Goal: Task Accomplishment & Management: Use online tool/utility

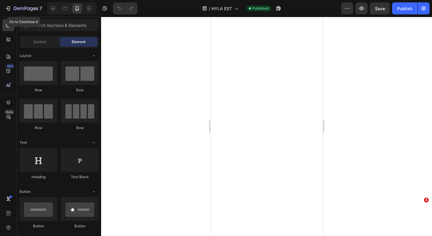
click at [16, 11] on div "7" at bounding box center [27, 8] width 28 height 7
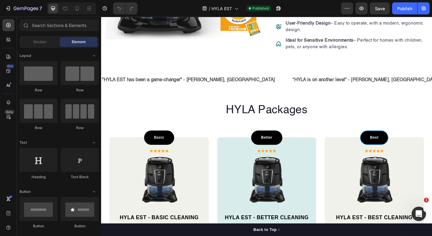
scroll to position [297, 0]
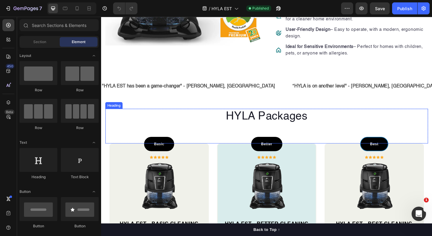
click at [269, 124] on h2 "HYLA Packages" at bounding box center [280, 125] width 351 height 17
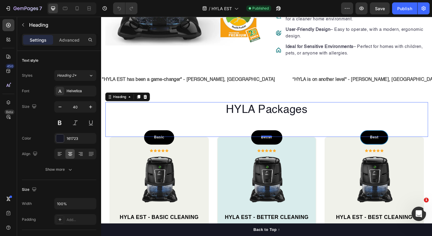
click at [269, 124] on h2 "HYLA Packages" at bounding box center [280, 118] width 351 height 17
click at [269, 124] on p "HYLA Packages" at bounding box center [280, 118] width 349 height 16
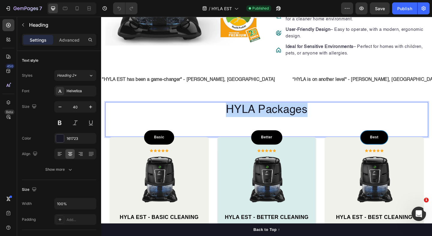
click at [269, 124] on p "HYLA Packages" at bounding box center [280, 118] width 349 height 16
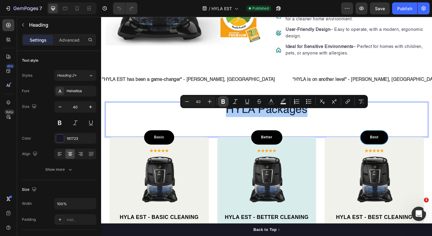
click at [222, 102] on icon "Editor contextual toolbar" at bounding box center [223, 101] width 4 height 4
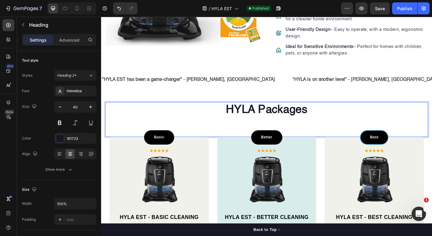
click at [238, 138] on div "HYLA Packages Heading 0" at bounding box center [280, 129] width 351 height 38
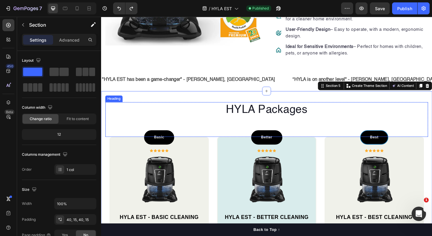
click at [255, 122] on h2 "HYLA Packages" at bounding box center [280, 118] width 351 height 17
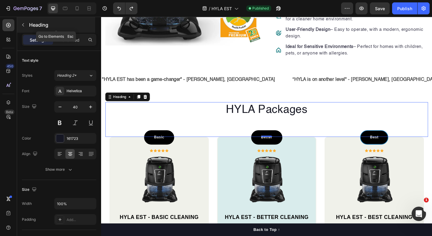
click at [23, 28] on button "button" at bounding box center [23, 25] width 10 height 10
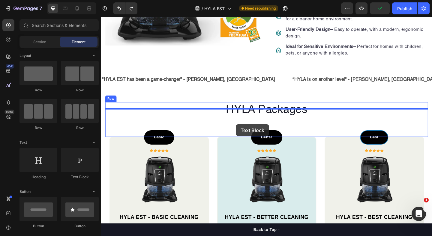
drag, startPoint x: 182, startPoint y: 173, endPoint x: 248, endPoint y: 134, distance: 76.6
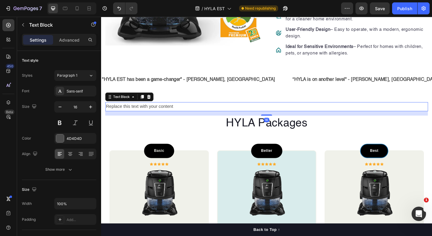
click at [153, 120] on div "Replace this text with your content" at bounding box center [280, 115] width 351 height 10
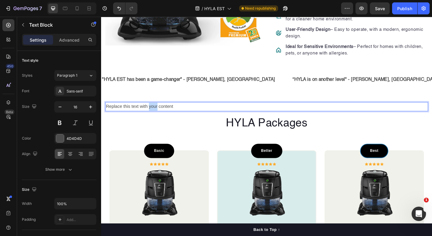
click at [153, 119] on p "Replace this text with your content" at bounding box center [280, 114] width 349 height 9
click at [132, 119] on p "Choose Your Clean" at bounding box center [280, 114] width 349 height 9
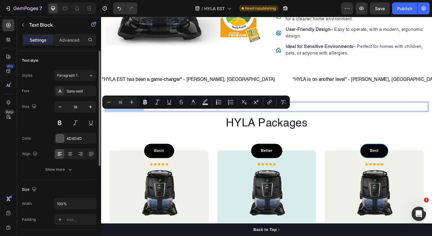
click at [76, 185] on div "Size Width 100% Padding Add..." at bounding box center [59, 205] width 74 height 50
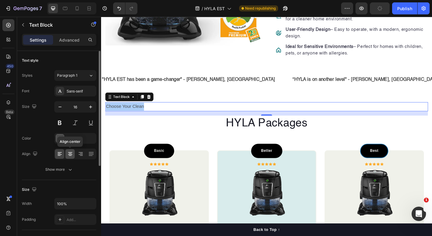
click at [72, 157] on div at bounding box center [69, 154] width 9 height 10
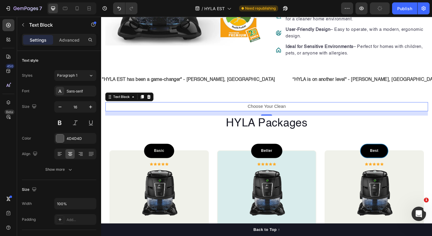
click at [277, 119] on p "Choose Your Clean" at bounding box center [280, 114] width 349 height 9
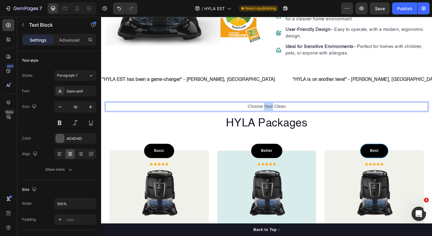
click at [277, 119] on p "Choose Your Clean" at bounding box center [280, 114] width 349 height 9
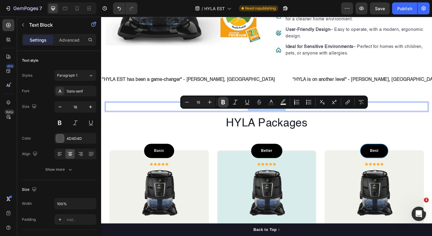
click at [222, 102] on icon "Editor contextual toolbar" at bounding box center [223, 102] width 4 height 4
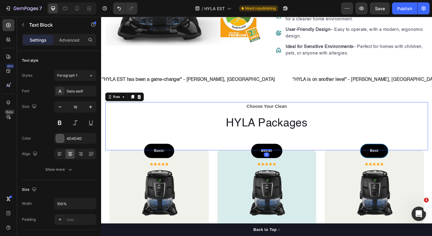
click at [233, 131] on div "Choose Your Clean Text Block HYLA Packages Heading" at bounding box center [280, 136] width 351 height 52
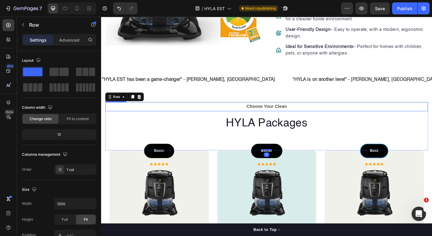
click at [265, 117] on strong "Choose Your Clean" at bounding box center [281, 114] width 44 height 5
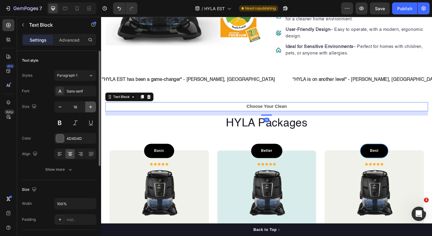
click at [92, 105] on icon "button" at bounding box center [91, 107] width 6 height 6
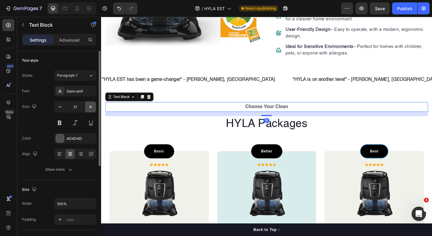
click at [92, 105] on icon "button" at bounding box center [91, 107] width 6 height 6
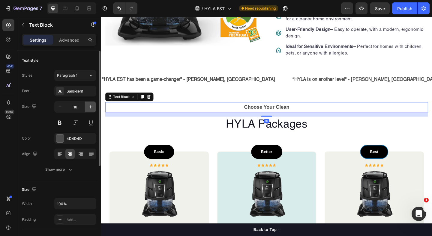
type input "19"
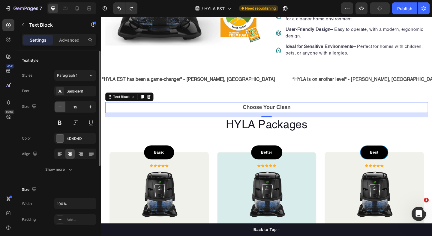
click at [61, 109] on icon "button" at bounding box center [60, 107] width 6 height 6
type input "18"
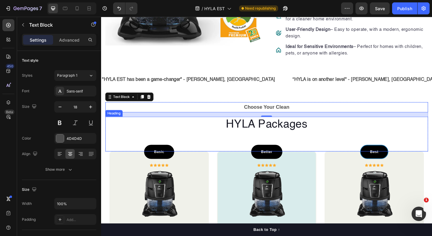
click at [163, 142] on h2 "HYLA Packages" at bounding box center [280, 134] width 351 height 17
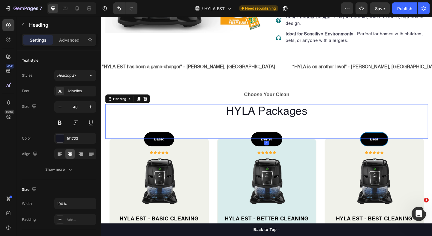
scroll to position [317, 0]
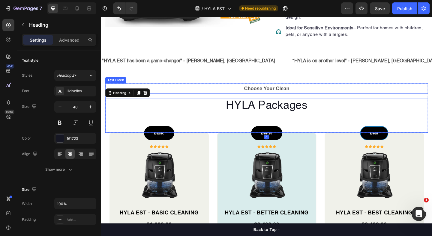
click at [272, 98] on strong "Choose Your Clean" at bounding box center [280, 95] width 49 height 6
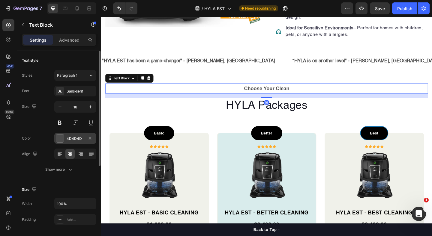
click at [70, 138] on div "4D4D4D" at bounding box center [75, 138] width 17 height 5
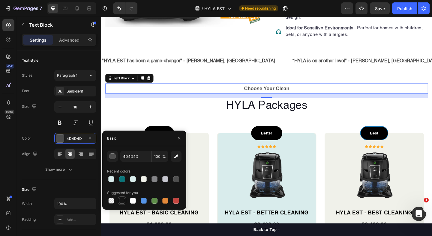
click at [124, 199] on div at bounding box center [122, 201] width 6 height 6
click at [111, 155] on div "button" at bounding box center [113, 157] width 6 height 6
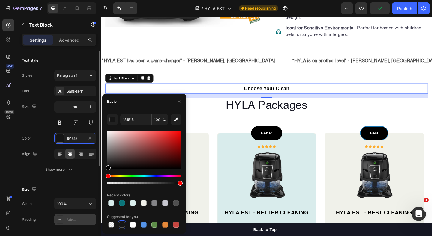
drag, startPoint x: 120, startPoint y: 152, endPoint x: 61, endPoint y: 216, distance: 87.2
click at [61, 216] on div "450 Beta Sections(18) Elements(83) Section Element Hero Section Product Detail …" at bounding box center [50, 126] width 101 height 219
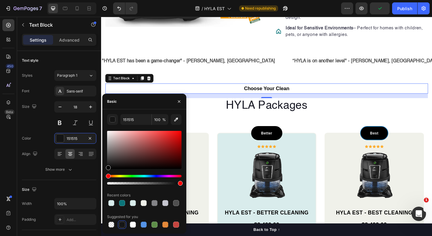
type input "000000"
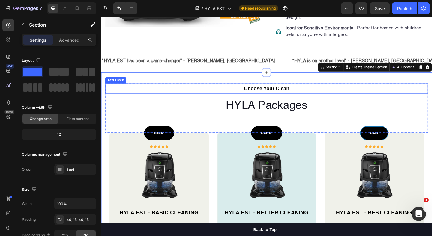
click at [278, 98] on strong "Choose Your Clean" at bounding box center [280, 95] width 49 height 6
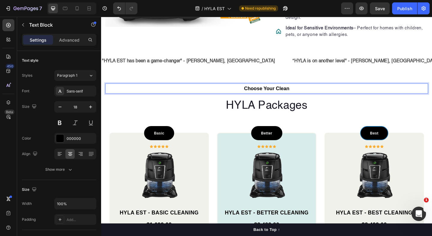
click at [167, 99] on p "Choose Your Clean" at bounding box center [280, 95] width 349 height 10
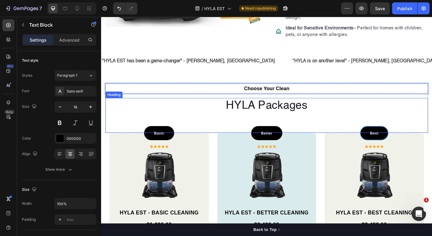
click at [239, 119] on h2 "HYLA Packages" at bounding box center [280, 113] width 351 height 17
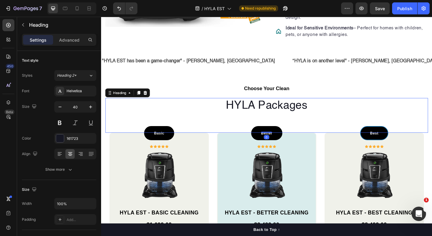
click at [277, 120] on h2 "HYLA Packages" at bounding box center [280, 113] width 351 height 17
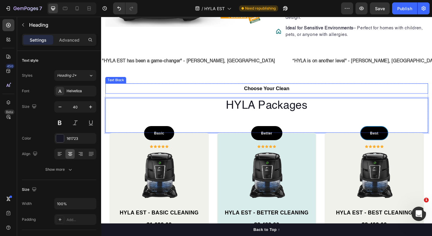
click at [284, 98] on strong "Choose Your Clean" at bounding box center [280, 95] width 49 height 6
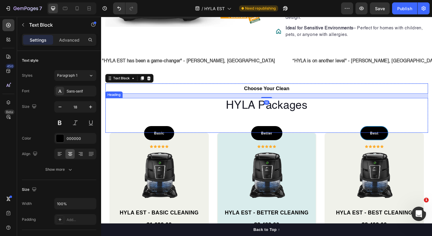
click at [206, 115] on p "HYLA Packages" at bounding box center [280, 114] width 349 height 16
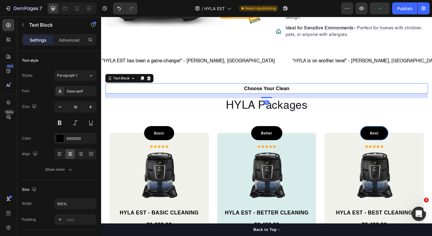
click at [276, 98] on strong "Choose Your Clean" at bounding box center [280, 95] width 49 height 6
click at [89, 103] on button "button" at bounding box center [90, 107] width 11 height 11
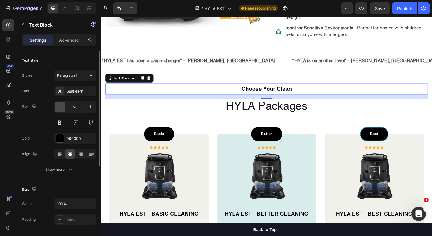
click at [63, 105] on button "button" at bounding box center [60, 107] width 11 height 11
type input "19"
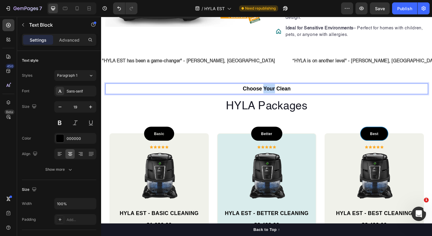
click at [281, 98] on strong "Choose Your Clean" at bounding box center [281, 95] width 52 height 6
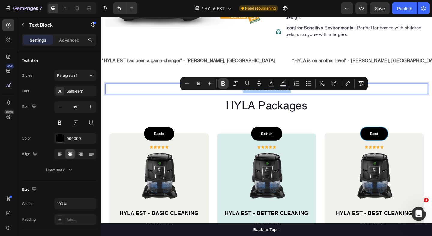
click at [221, 82] on icon "Editor contextual toolbar" at bounding box center [223, 84] width 4 height 4
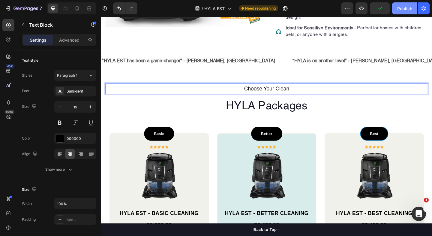
click at [400, 10] on div "Publish" at bounding box center [404, 8] width 15 height 6
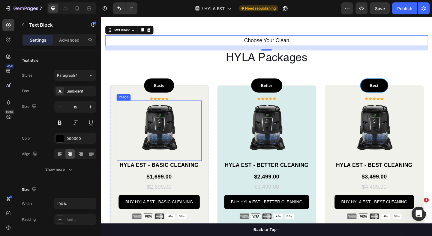
scroll to position [410, 0]
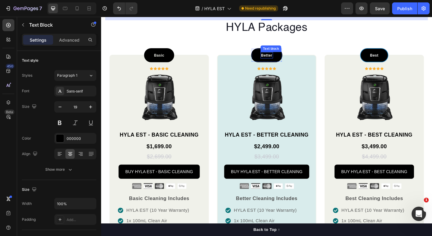
click at [285, 60] on p "Better" at bounding box center [281, 59] width 12 height 6
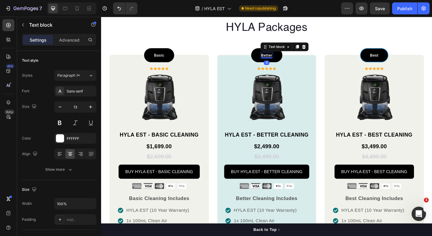
click at [284, 60] on p "Better" at bounding box center [281, 59] width 12 height 6
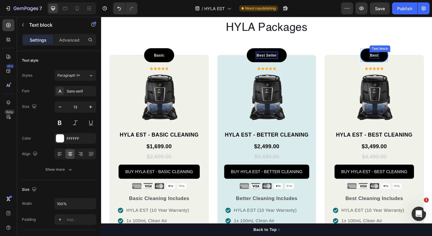
click at [396, 56] on p "Best" at bounding box center [397, 59] width 9 height 6
click at [398, 58] on p "Best" at bounding box center [397, 59] width 9 height 6
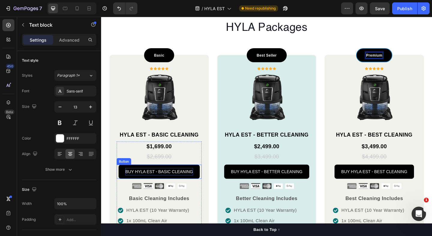
click at [152, 186] on p "BUY HYLA EST - BASIC CLEANING" at bounding box center [163, 185] width 73 height 8
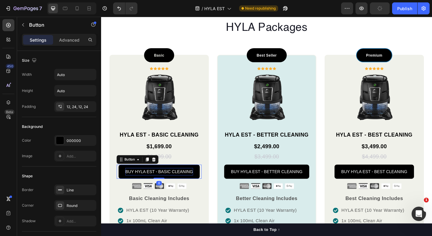
click at [150, 185] on p "BUY HYLA EST - BASIC CLEANING" at bounding box center [163, 185] width 73 height 8
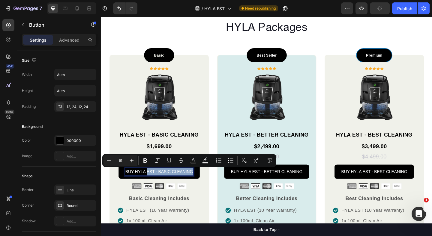
drag, startPoint x: 151, startPoint y: 185, endPoint x: 200, endPoint y: 185, distance: 49.1
click at [200, 185] on p "BUY HYLA EST - BASIC CLEANING" at bounding box center [163, 185] width 73 height 8
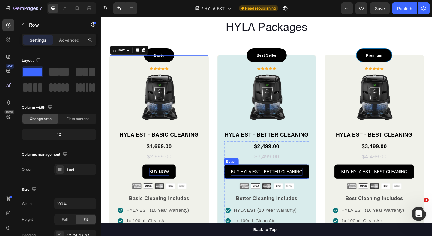
click at [283, 186] on p "BUY HYLA EST - BETTER CLEANING" at bounding box center [281, 185] width 78 height 8
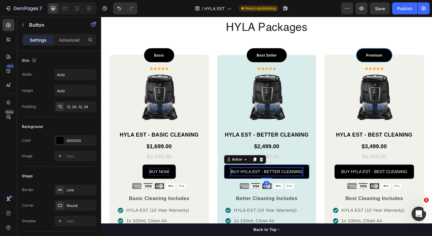
click at [256, 186] on p "BUY HYLA EST - BETTER CLEANING" at bounding box center [281, 185] width 78 height 8
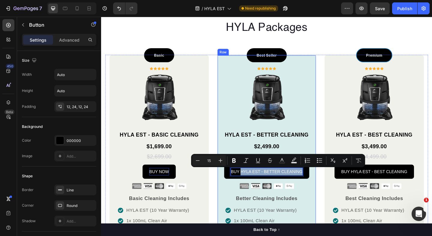
drag, startPoint x: 253, startPoint y: 186, endPoint x: 330, endPoint y: 185, distance: 77.0
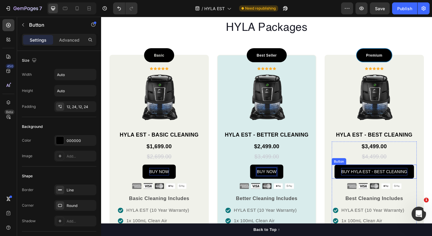
click at [397, 182] on p "BUY HYLA EST - BEST CLEANING" at bounding box center [398, 185] width 72 height 8
click at [373, 186] on p "BUY HYLA EST - BEST CLEANING" at bounding box center [398, 185] width 72 height 8
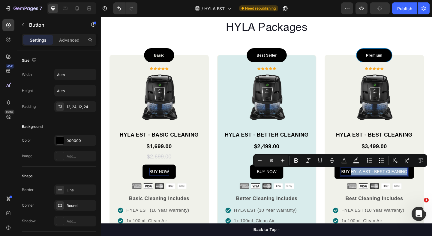
drag, startPoint x: 373, startPoint y: 186, endPoint x: 432, endPoint y: 186, distance: 58.7
click at [431, 186] on p "BUY HYLA EST - BEST CLEANING" at bounding box center [398, 185] width 72 height 8
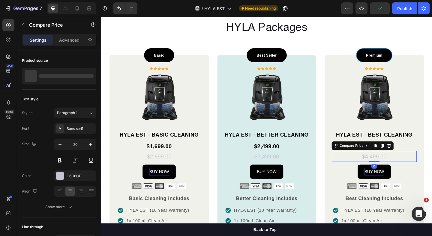
click at [431, 171] on div "$4,499.00" at bounding box center [398, 169] width 92 height 12
click at [431, 179] on div "BUY NOW Button" at bounding box center [398, 185] width 92 height 15
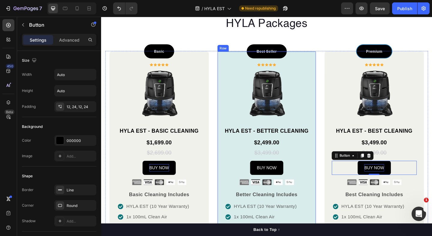
scroll to position [368, 0]
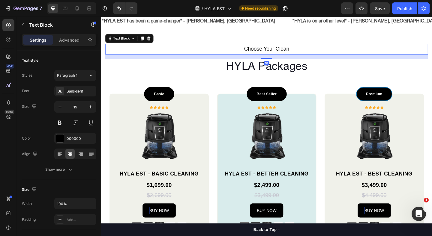
click at [296, 55] on p "Choose Your Clean" at bounding box center [280, 52] width 349 height 10
click at [68, 39] on p "Advanced" at bounding box center [69, 40] width 20 height 6
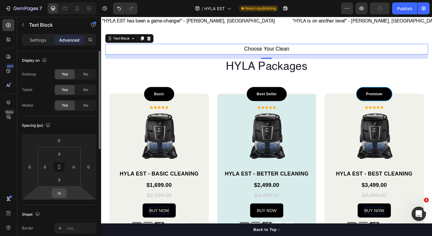
click at [61, 191] on input "16" at bounding box center [59, 193] width 12 height 9
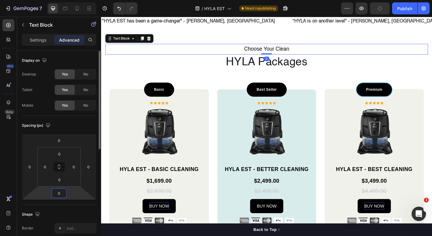
type input "0"
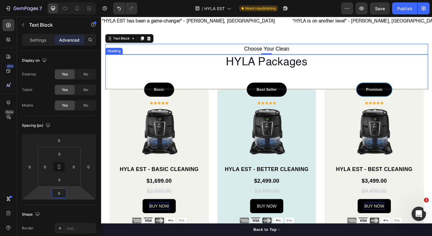
click at [224, 64] on p "HYLA Packages" at bounding box center [280, 66] width 349 height 16
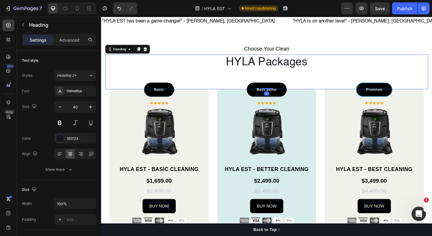
click at [72, 46] on div "Settings Advanced" at bounding box center [59, 42] width 84 height 17
click at [69, 42] on p "Advanced" at bounding box center [69, 40] width 20 height 6
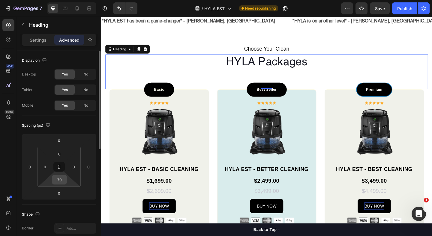
click at [59, 176] on input "70" at bounding box center [59, 179] width 12 height 9
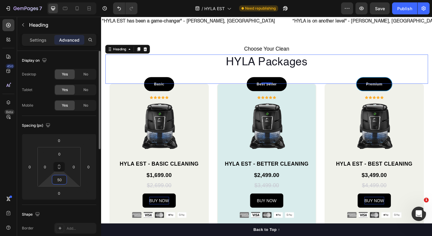
type input "5"
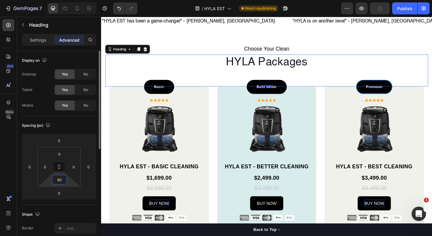
type input "60"
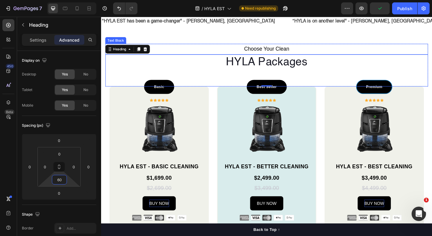
click at [268, 52] on p "Choose Your Clean" at bounding box center [280, 52] width 349 height 10
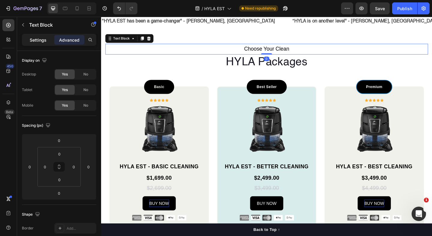
click at [41, 42] on p "Settings" at bounding box center [38, 40] width 17 height 6
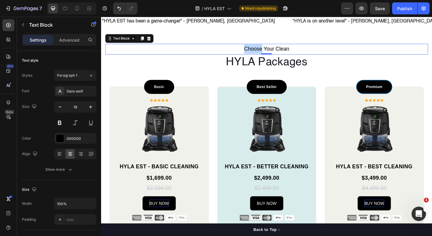
click at [260, 50] on p "Choose Your Clean" at bounding box center [280, 52] width 349 height 10
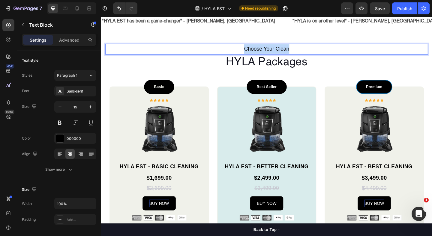
click at [260, 50] on p "Choose Your Clean" at bounding box center [280, 52] width 349 height 10
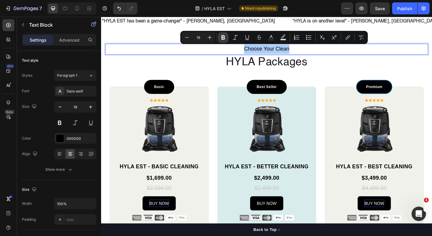
click at [220, 39] on icon "Editor contextual toolbar" at bounding box center [223, 37] width 6 height 6
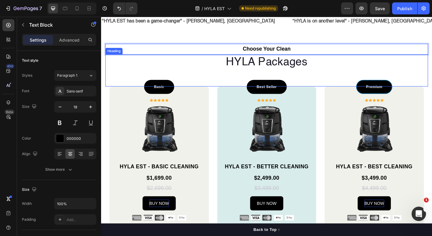
click at [222, 70] on p "HYLA Packages" at bounding box center [280, 66] width 349 height 16
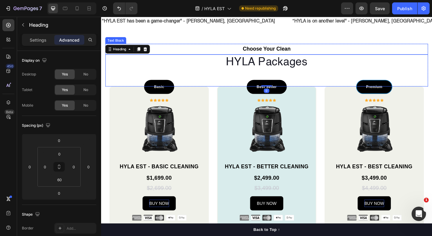
click at [267, 48] on p "Choose Your Clean" at bounding box center [280, 52] width 349 height 10
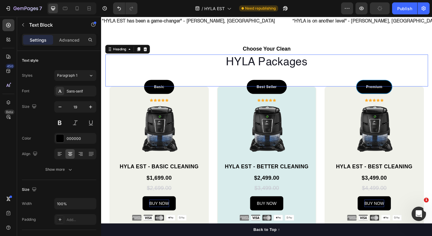
click at [234, 67] on p "HYLA Packages" at bounding box center [280, 66] width 349 height 16
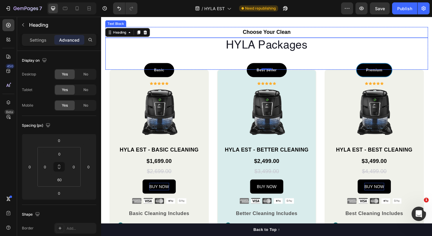
scroll to position [378, 0]
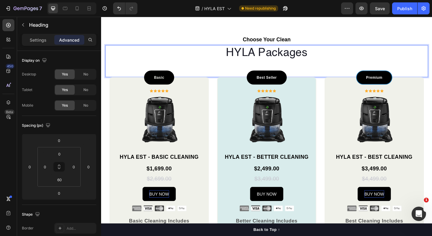
click at [325, 55] on p "HYLA Packages" at bounding box center [280, 56] width 349 height 16
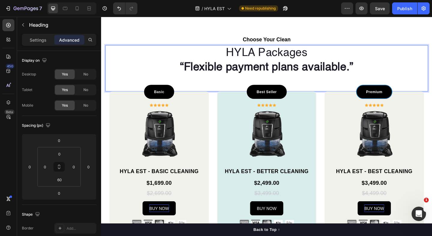
click at [278, 70] on strong "“Flexible payment plans available.”" at bounding box center [281, 72] width 188 height 12
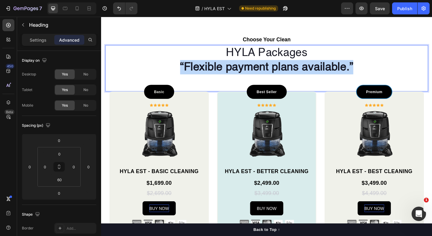
click at [278, 70] on strong "“Flexible payment plans available.”" at bounding box center [281, 72] width 188 height 12
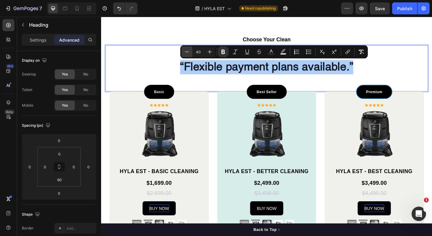
click at [188, 55] on icon "Editor contextual toolbar" at bounding box center [187, 52] width 6 height 6
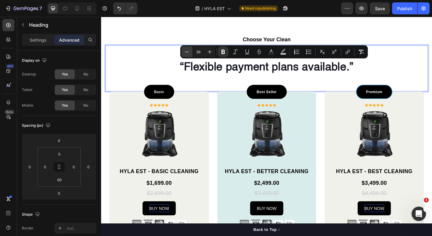
click at [188, 55] on icon "Editor contextual toolbar" at bounding box center [187, 52] width 6 height 6
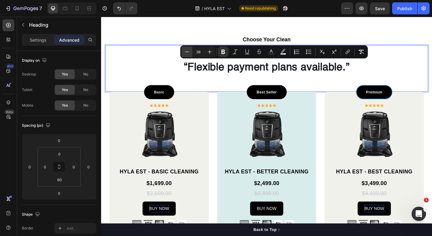
click at [188, 55] on icon "Editor contextual toolbar" at bounding box center [187, 52] width 6 height 6
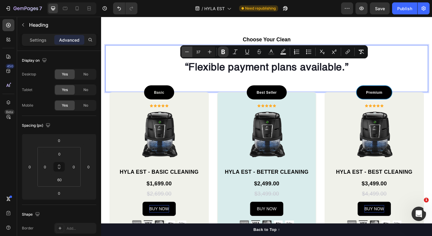
click at [188, 55] on icon "Editor contextual toolbar" at bounding box center [187, 52] width 6 height 6
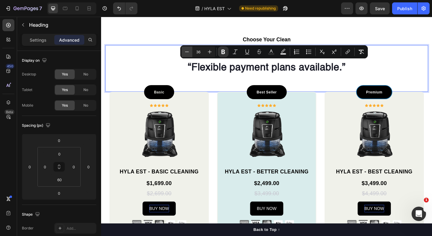
click at [188, 55] on icon "Editor contextual toolbar" at bounding box center [187, 52] width 6 height 6
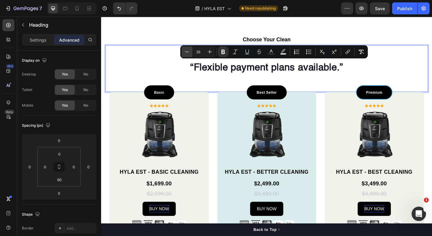
click at [188, 55] on icon "Editor contextual toolbar" at bounding box center [187, 52] width 6 height 6
type input "34"
click at [207, 69] on strong "“Flexible payment plans available.”" at bounding box center [281, 72] width 163 height 10
click at [203, 72] on strong "“Flexible payment plans available.”" at bounding box center [281, 72] width 163 height 10
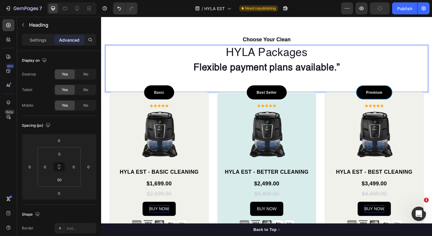
click at [364, 71] on p "HYLA Packages Flexible payment plans available.”" at bounding box center [280, 64] width 349 height 32
click at [292, 72] on strong "Flexible payment plans available" at bounding box center [280, 72] width 153 height 10
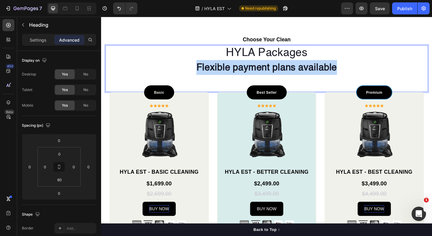
click at [292, 72] on strong "Flexible payment plans available" at bounding box center [280, 72] width 153 height 10
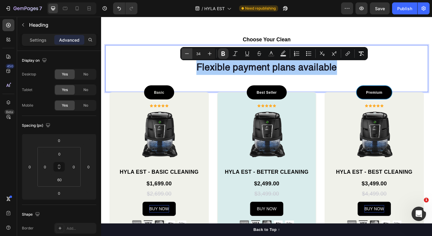
click at [187, 54] on icon "Editor contextual toolbar" at bounding box center [187, 54] width 6 height 6
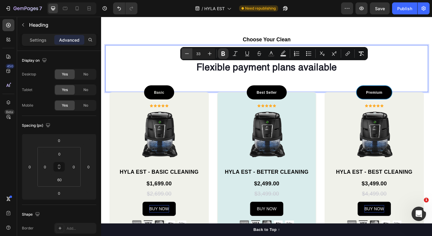
click at [187, 54] on icon "Editor contextual toolbar" at bounding box center [187, 54] width 6 height 6
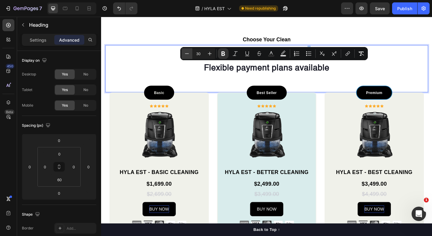
click at [187, 54] on icon "Editor contextual toolbar" at bounding box center [187, 54] width 6 height 6
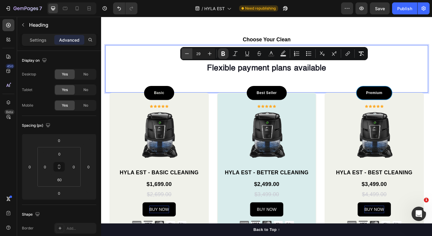
click at [187, 54] on icon "Editor contextual toolbar" at bounding box center [187, 54] width 6 height 6
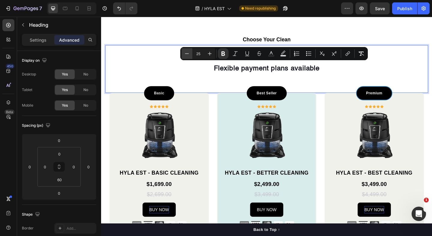
click at [187, 54] on icon "Editor contextual toolbar" at bounding box center [187, 54] width 6 height 6
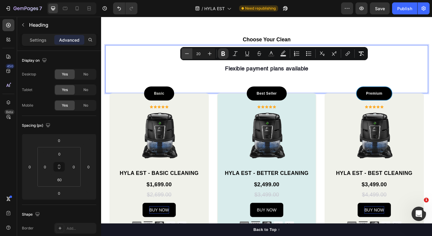
click at [187, 54] on icon "Editor contextual toolbar" at bounding box center [187, 54] width 6 height 6
type input "17"
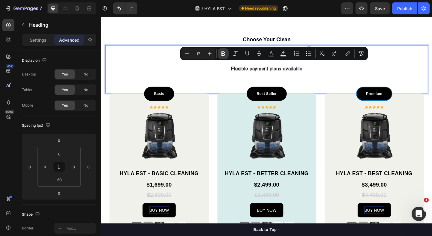
click at [222, 53] on icon "Editor contextual toolbar" at bounding box center [223, 54] width 4 height 4
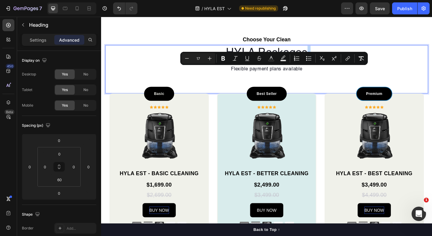
scroll to position [332, 0]
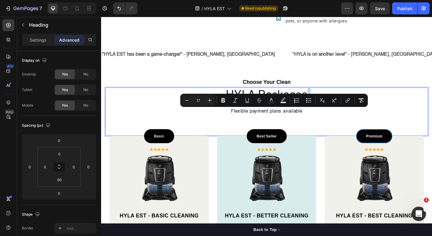
click at [237, 122] on p "HYLA Packages Flexible payment plans available" at bounding box center [280, 110] width 349 height 33
click at [243, 124] on p "HYLA Packages Flexible payment plans available" at bounding box center [280, 110] width 349 height 33
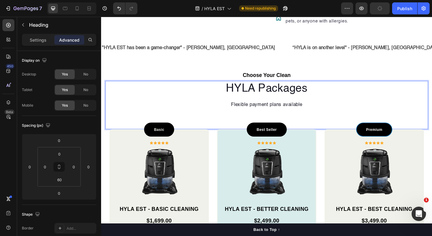
click at [317, 115] on span "Flexible payment plans available" at bounding box center [281, 112] width 78 height 5
click at [321, 120] on p "HYLA Packages Flexible payment plans available" at bounding box center [280, 103] width 349 height 33
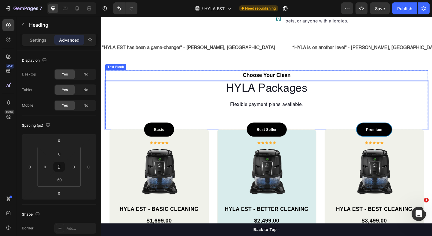
click at [263, 84] on strong "Choose Your Clean" at bounding box center [281, 80] width 52 height 6
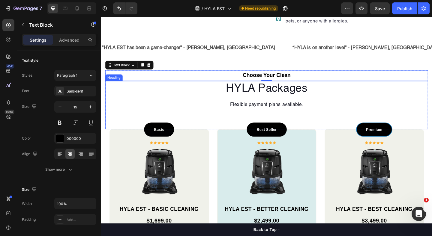
click at [238, 120] on p "HYLA Packages Flexible payment plans available." at bounding box center [280, 103] width 349 height 33
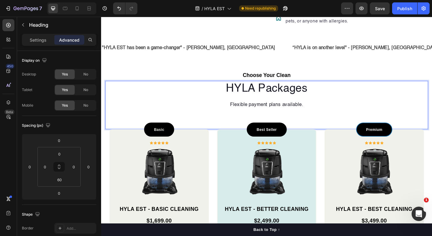
click at [238, 117] on p "HYLA Packages Flexible payment plans available." at bounding box center [280, 103] width 349 height 33
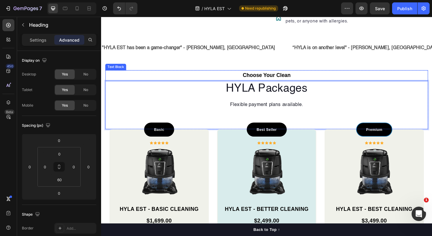
click at [255, 84] on strong "Choose Your Clean" at bounding box center [281, 80] width 52 height 6
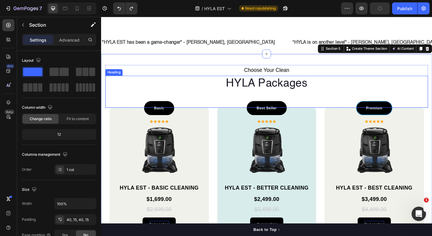
scroll to position [377, 0]
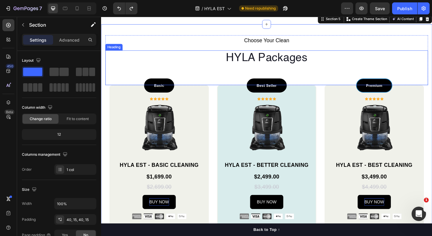
click at [284, 65] on h2 "HYLA Packages" at bounding box center [280, 61] width 351 height 17
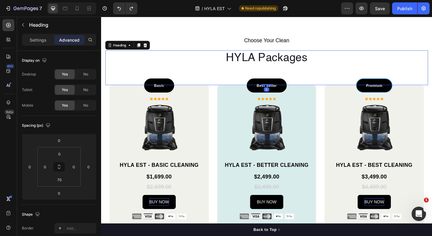
click at [327, 64] on h2 "HYLA Packages" at bounding box center [280, 61] width 351 height 17
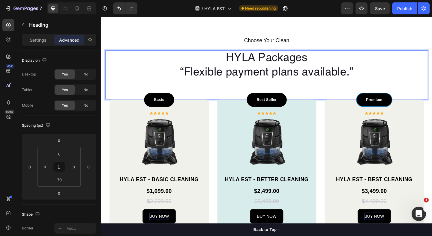
click at [286, 79] on p "HYLA Packages “Flexible payment plans available.”" at bounding box center [280, 69] width 349 height 31
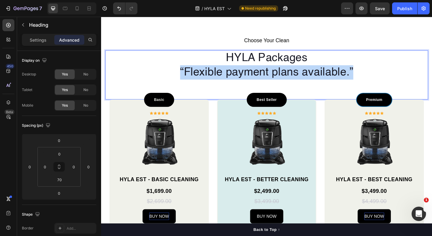
click at [286, 79] on p "HYLA Packages “Flexible payment plans available.”" at bounding box center [280, 69] width 349 height 31
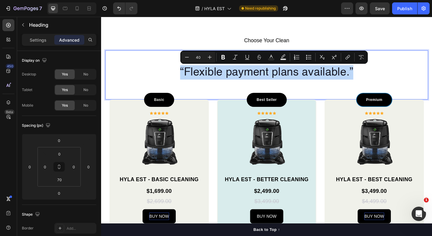
click at [192, 77] on p "HYLA Packages “Flexible payment plans available.”" at bounding box center [280, 69] width 349 height 31
click at [188, 77] on p "HYLA Packages “Flexible payment plans available.”" at bounding box center [280, 69] width 349 height 31
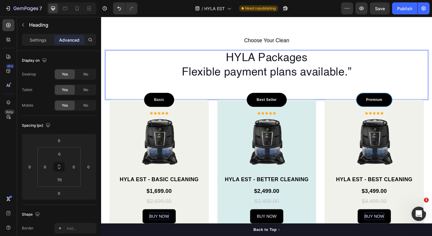
click at [373, 76] on p "HYLA Packages Flexible payment plans available.”" at bounding box center [280, 69] width 349 height 31
click at [303, 77] on p "HYLA Packages Flexible payment plans available." at bounding box center [280, 69] width 349 height 31
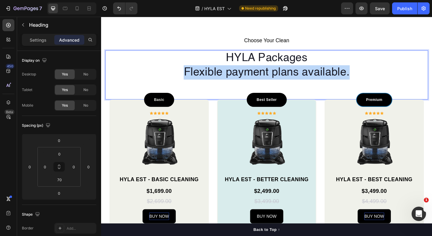
click at [303, 77] on p "HYLA Packages Flexible payment plans available." at bounding box center [280, 69] width 349 height 31
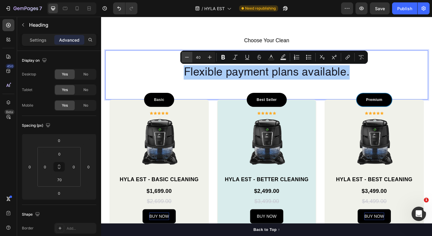
click at [181, 58] on button "Minus" at bounding box center [186, 57] width 11 height 11
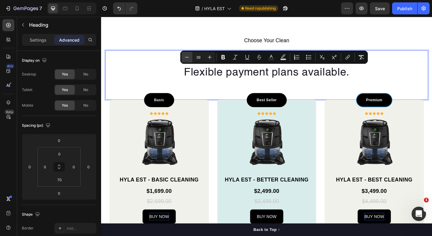
click at [181, 58] on button "Minus" at bounding box center [186, 57] width 11 height 11
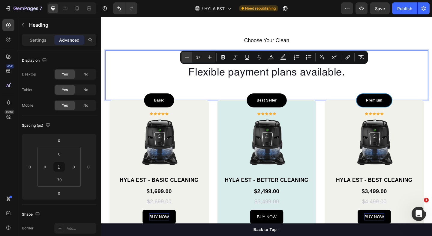
click at [181, 58] on button "Minus" at bounding box center [186, 57] width 11 height 11
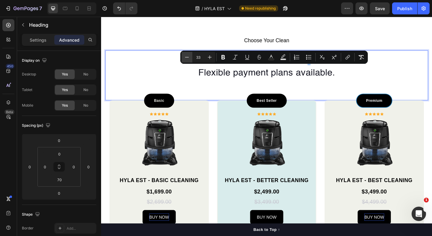
click at [181, 58] on button "Minus" at bounding box center [186, 57] width 11 height 11
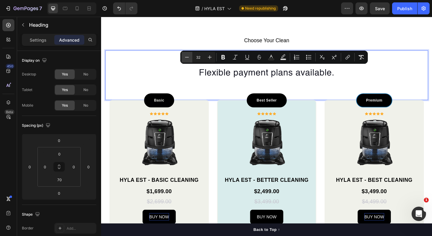
click at [181, 58] on button "Minus" at bounding box center [186, 57] width 11 height 11
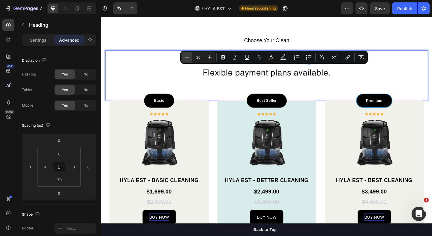
click at [181, 58] on button "Minus" at bounding box center [186, 57] width 11 height 11
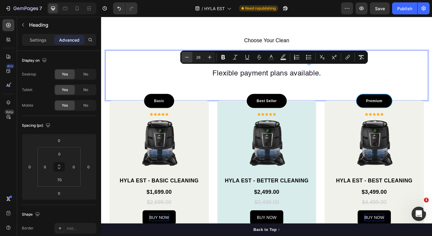
click at [181, 58] on button "Minus" at bounding box center [186, 57] width 11 height 11
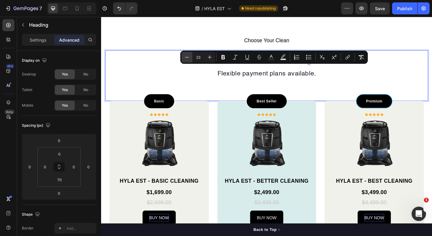
click at [181, 58] on button "Minus" at bounding box center [186, 57] width 11 height 11
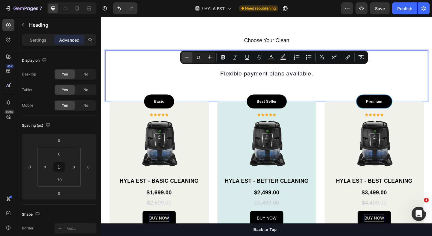
click at [181, 58] on button "Minus" at bounding box center [186, 57] width 11 height 11
type input "19"
click at [248, 88] on div "HYLA Packages Flexible payment plans available. Heading 0" at bounding box center [280, 80] width 351 height 55
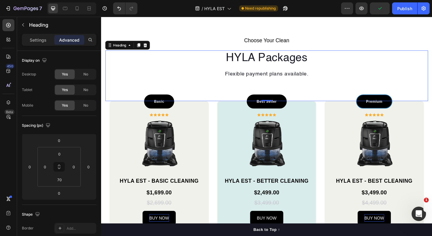
click at [244, 59] on p "HYLA Packages Flexible payment plans available." at bounding box center [280, 70] width 349 height 33
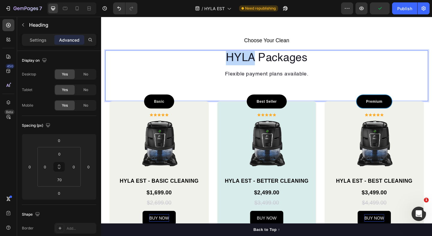
click at [244, 59] on p "HYLA Packages Flexible payment plans available." at bounding box center [280, 70] width 349 height 33
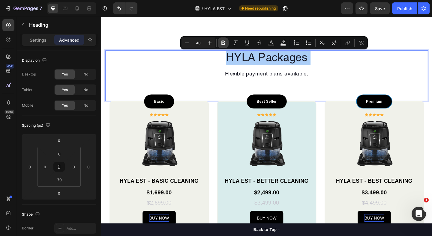
click at [222, 44] on icon "Editor contextual toolbar" at bounding box center [223, 43] width 6 height 6
click at [238, 78] on span "Flexible payment plans available." at bounding box center [281, 79] width 91 height 6
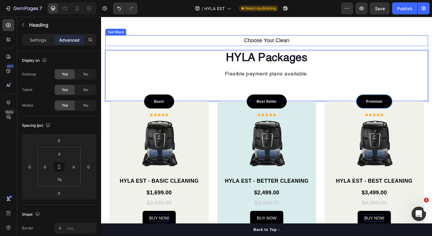
click at [257, 44] on p "Choose Your Clean" at bounding box center [280, 42] width 349 height 10
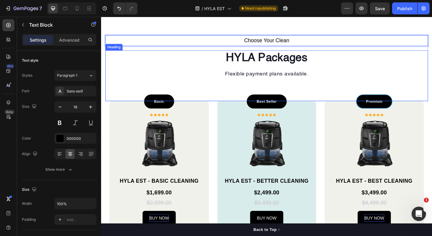
click at [252, 81] on span "Flexible payment plans available." at bounding box center [281, 79] width 91 height 6
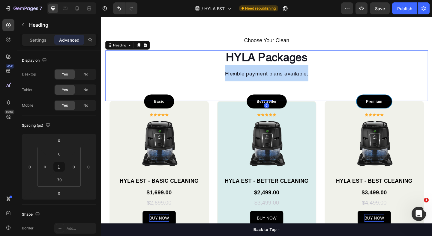
click at [252, 81] on span "Flexible payment plans available." at bounding box center [281, 79] width 91 height 6
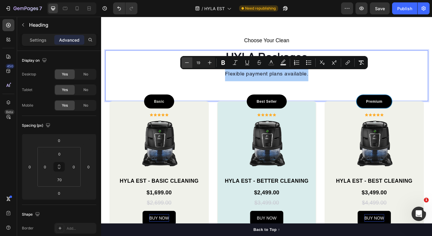
click at [189, 63] on icon "Editor contextual toolbar" at bounding box center [187, 63] width 6 height 6
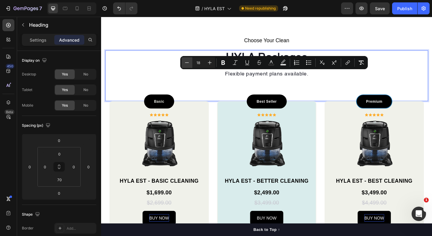
click at [189, 63] on icon "Editor contextual toolbar" at bounding box center [187, 63] width 6 height 6
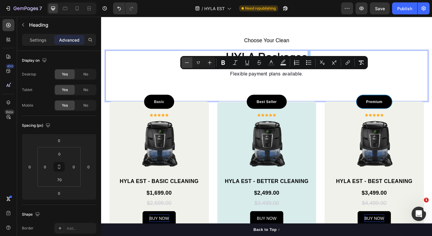
click at [189, 63] on icon "Editor contextual toolbar" at bounding box center [187, 63] width 6 height 6
type input "16"
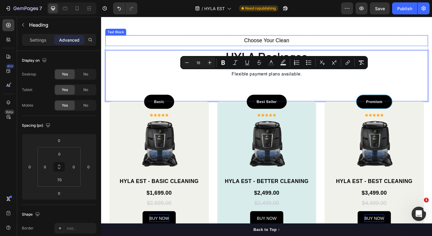
click at [269, 45] on p "Choose Your Clean" at bounding box center [280, 42] width 349 height 10
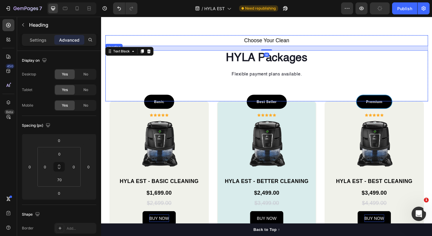
click at [267, 78] on span "Flexible payment plans available." at bounding box center [281, 79] width 76 height 5
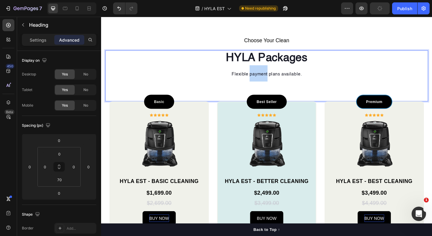
click at [265, 80] on span "Flexible payment plans available." at bounding box center [281, 79] width 76 height 5
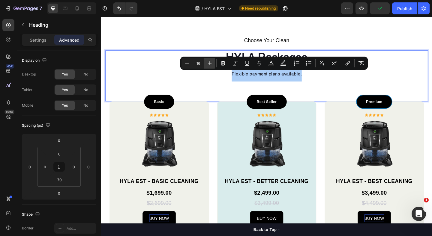
click at [210, 62] on icon "Editor contextual toolbar" at bounding box center [209, 63] width 6 height 6
type input "17"
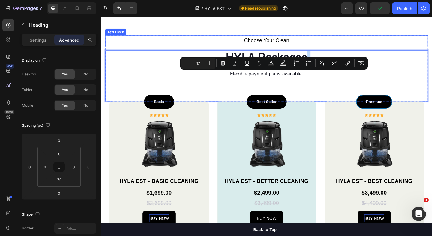
click at [266, 40] on p "Choose Your Clean" at bounding box center [280, 42] width 349 height 10
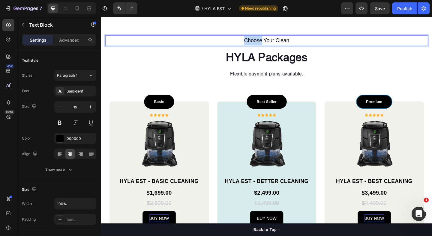
click at [263, 42] on p "Choose Your Clean" at bounding box center [280, 42] width 349 height 10
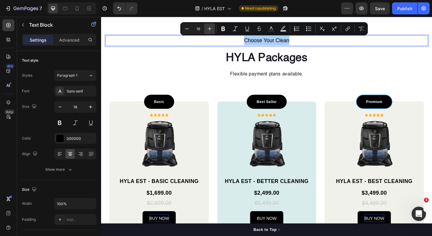
click at [209, 29] on icon "Editor contextual toolbar" at bounding box center [209, 29] width 6 height 6
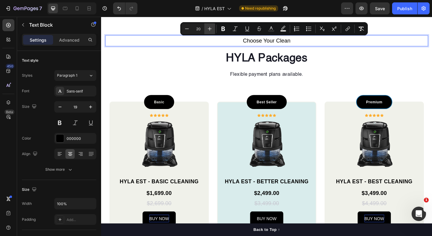
click at [209, 29] on icon "Editor contextual toolbar" at bounding box center [209, 29] width 6 height 6
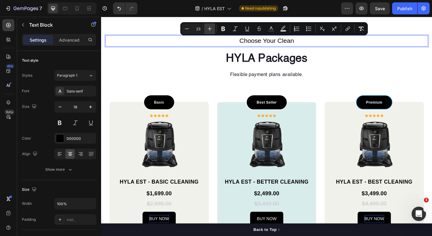
click at [209, 29] on icon "Editor contextual toolbar" at bounding box center [209, 29] width 6 height 6
type input "24"
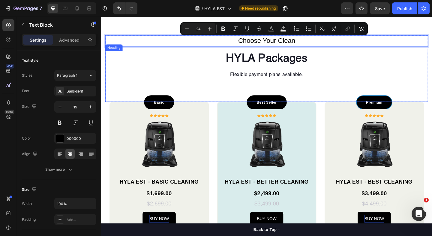
click at [233, 79] on p "⁠⁠⁠⁠⁠⁠⁠ HYLA Packages Flexible payment plans available." at bounding box center [280, 71] width 349 height 33
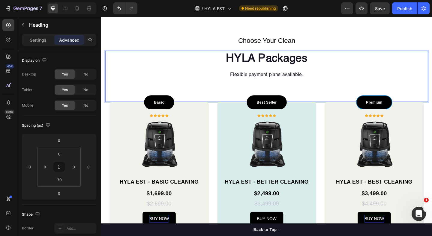
click at [236, 88] on p "HYLA Packages Flexible payment plans available." at bounding box center [280, 71] width 349 height 33
click at [284, 85] on p "HYLA Packages Flexible payment plans available." at bounding box center [280, 71] width 349 height 33
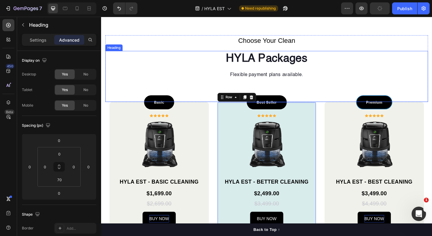
click at [272, 62] on strong "HYLA Packages" at bounding box center [280, 62] width 89 height 12
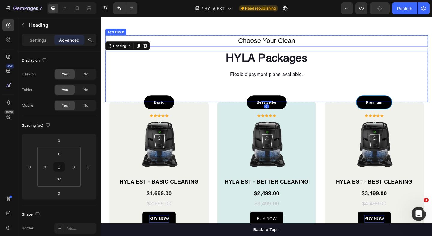
click at [252, 44] on span "Choose Your Clean" at bounding box center [281, 42] width 62 height 8
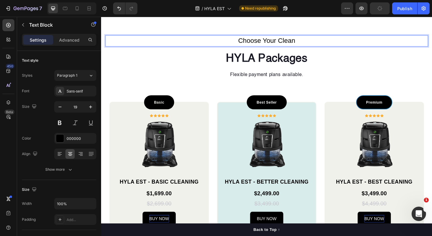
click at [252, 44] on span "Choose Your Clean" at bounding box center [281, 42] width 62 height 8
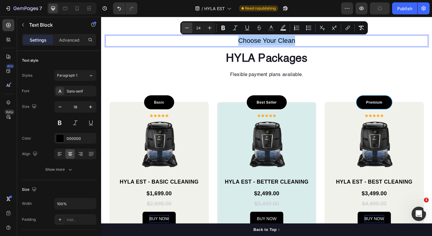
click at [186, 29] on icon "Editor contextual toolbar" at bounding box center [187, 28] width 6 height 6
type input "23"
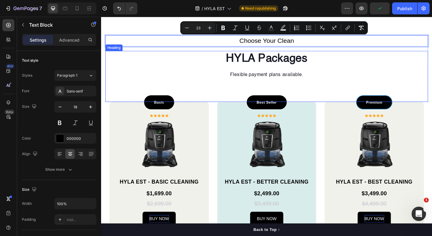
click at [226, 82] on p "⁠⁠⁠⁠⁠⁠⁠ HYLA Packages Flexible payment plans available." at bounding box center [280, 71] width 349 height 33
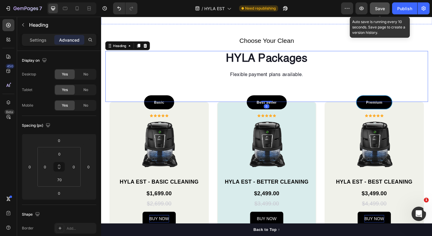
click at [383, 12] on button "Save" at bounding box center [380, 8] width 20 height 12
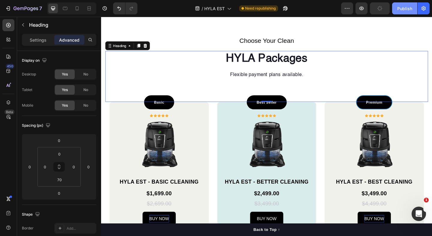
click at [407, 10] on div "Publish" at bounding box center [404, 8] width 15 height 6
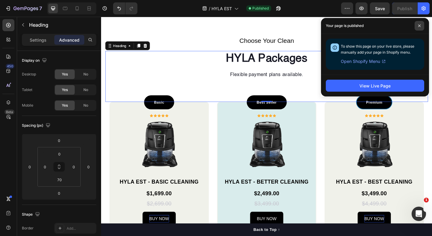
click at [419, 25] on icon at bounding box center [418, 25] width 3 height 3
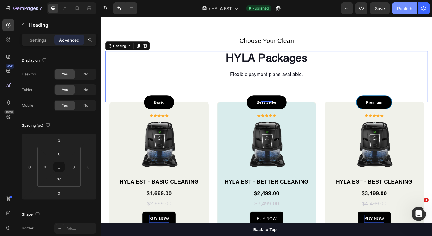
click at [402, 7] on div "Publish" at bounding box center [404, 8] width 15 height 6
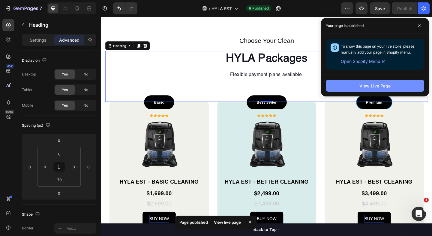
click at [358, 83] on button "View Live Page" at bounding box center [374, 86] width 98 height 12
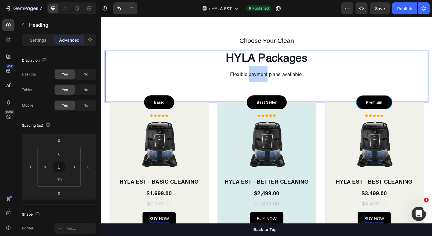
click at [263, 78] on span "Flexible payment plans available." at bounding box center [280, 79] width 79 height 5
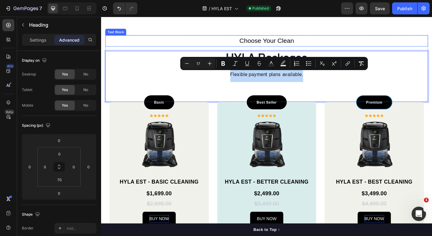
click at [274, 39] on span "Choose Your Clean" at bounding box center [280, 43] width 59 height 8
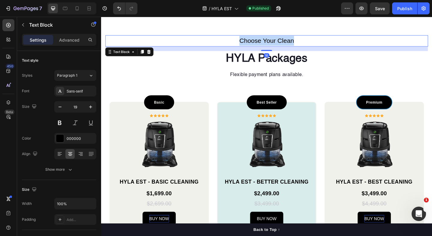
click at [274, 39] on span "Choose Your Clean" at bounding box center [280, 43] width 59 height 8
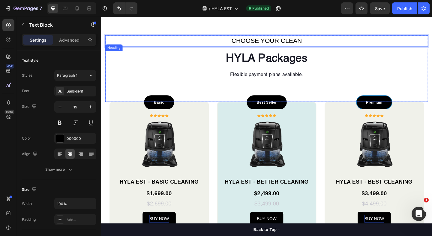
click at [253, 81] on span "Flexible payment plans available." at bounding box center [280, 79] width 79 height 5
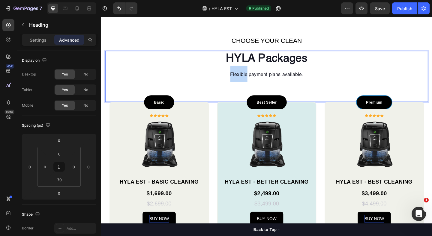
click at [253, 82] on span "Flexible payment plans available." at bounding box center [280, 79] width 79 height 5
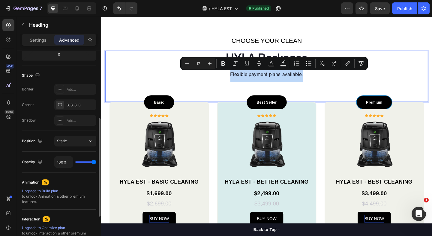
scroll to position [0, 0]
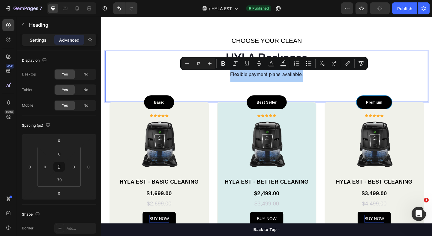
click at [41, 41] on p "Settings" at bounding box center [38, 40] width 17 height 6
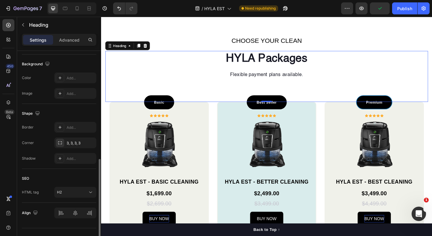
scroll to position [187, 0]
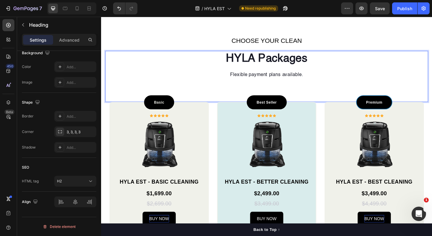
click at [259, 82] on span "Flexible payment plans available." at bounding box center [280, 79] width 79 height 5
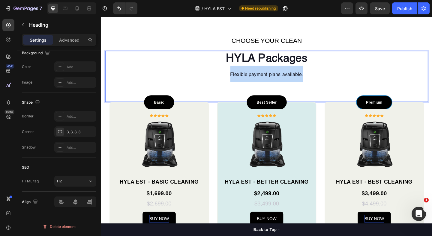
click at [259, 82] on span "Flexible payment plans available." at bounding box center [280, 79] width 79 height 5
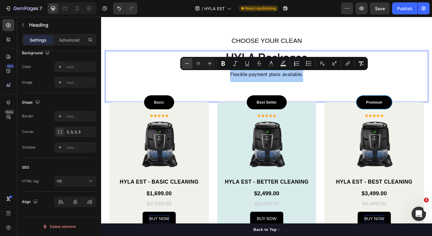
click at [189, 66] on icon "Editor contextual toolbar" at bounding box center [187, 64] width 6 height 6
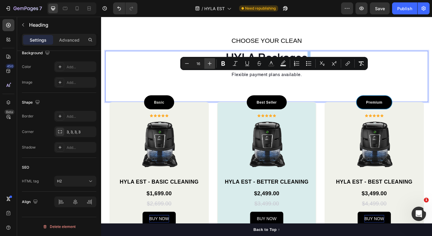
click at [206, 62] on button "Plus" at bounding box center [209, 63] width 11 height 11
type input "17"
click at [331, 82] on p "HYLA Packages Flexible payment plans available." at bounding box center [280, 71] width 349 height 33
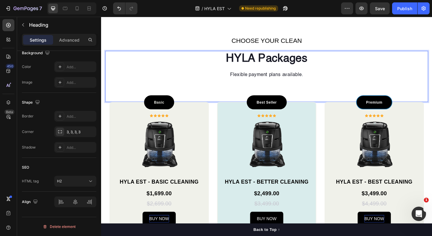
click at [306, 81] on span "Flexible payment plans available." at bounding box center [280, 79] width 79 height 5
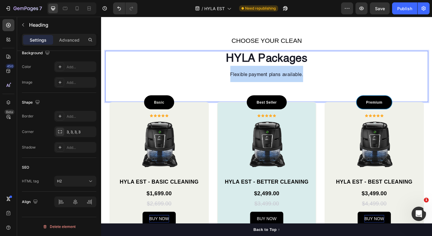
click at [306, 81] on span "Flexible payment plans available." at bounding box center [280, 79] width 79 height 5
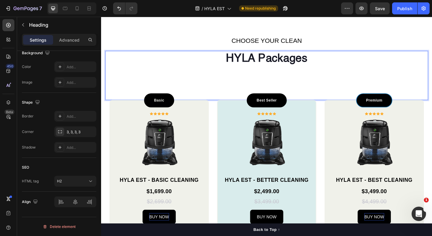
click at [247, 102] on div "HYLA Packages Heading 0" at bounding box center [280, 80] width 351 height 53
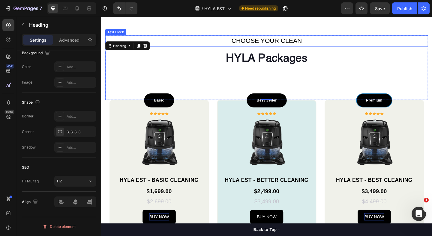
click at [260, 44] on span "CHOOSE YOUR CLEAN" at bounding box center [280, 43] width 76 height 8
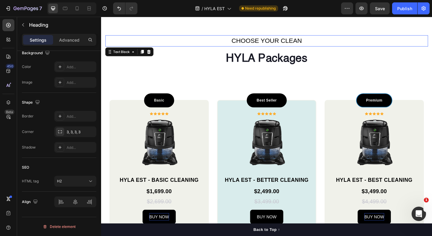
scroll to position [0, 0]
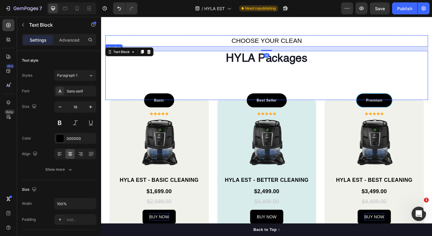
click at [252, 62] on strong "HYLA Packages" at bounding box center [280, 62] width 89 height 12
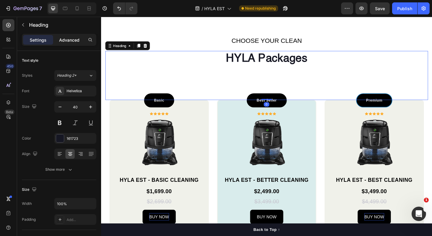
click at [74, 39] on p "Advanced" at bounding box center [69, 40] width 20 height 6
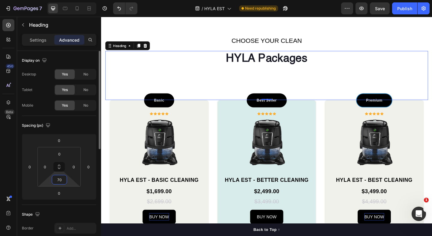
click at [61, 182] on input "70" at bounding box center [59, 179] width 12 height 9
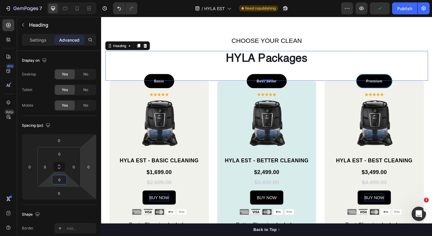
type input "0"
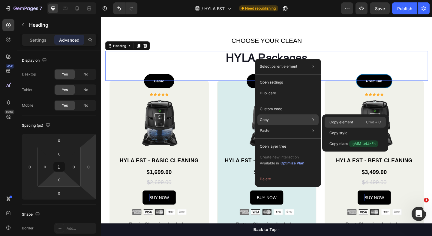
click at [336, 124] on p "Copy element" at bounding box center [341, 122] width 24 height 5
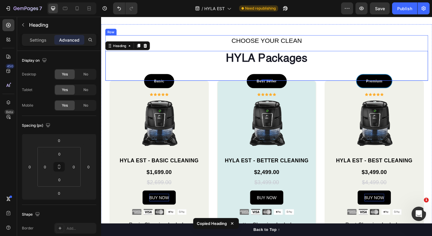
click at [282, 43] on span "CHOOSE YOUR CLEAN" at bounding box center [280, 43] width 76 height 8
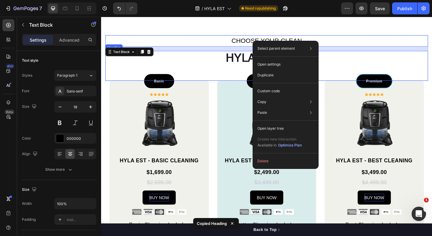
click at [254, 61] on strong "HYLA Packages" at bounding box center [280, 62] width 89 height 12
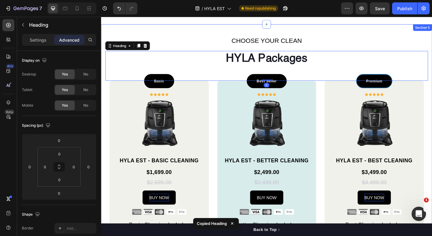
click at [292, 41] on span "CHOOSE YOUR CLEAN" at bounding box center [280, 43] width 76 height 8
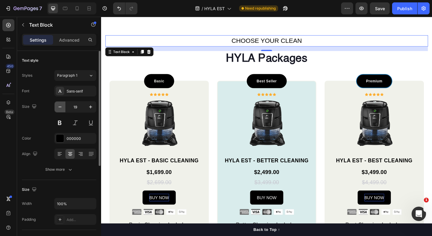
click at [60, 105] on icon "button" at bounding box center [60, 107] width 6 height 6
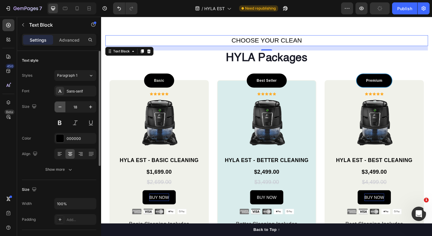
click at [60, 105] on icon "button" at bounding box center [60, 107] width 6 height 6
type input "17"
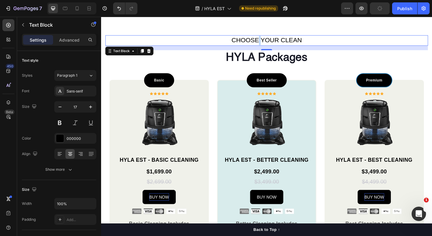
click at [272, 44] on span "CHOOSE YOUR CLEAN" at bounding box center [280, 42] width 76 height 8
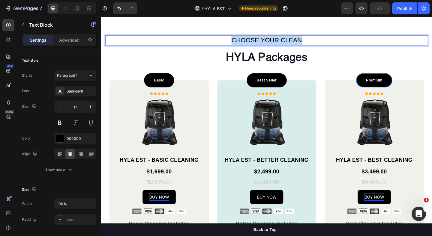
click at [272, 44] on span "CHOOSE YOUR CLEAN" at bounding box center [280, 42] width 76 height 8
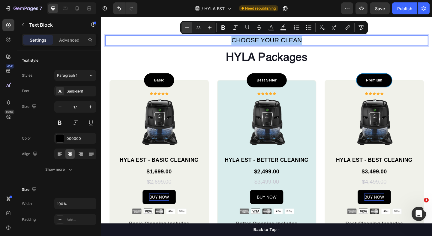
click at [185, 29] on icon "Editor contextual toolbar" at bounding box center [187, 28] width 6 height 6
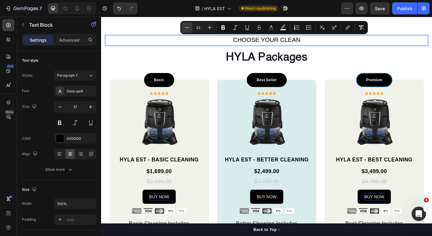
click at [185, 29] on icon "Editor contextual toolbar" at bounding box center [187, 28] width 6 height 6
type input "20"
click at [274, 53] on p "⁠⁠⁠⁠⁠⁠⁠ HYLA Packages" at bounding box center [280, 68] width 349 height 31
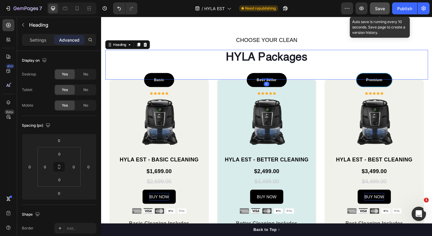
click at [380, 7] on span "Save" at bounding box center [380, 8] width 10 height 5
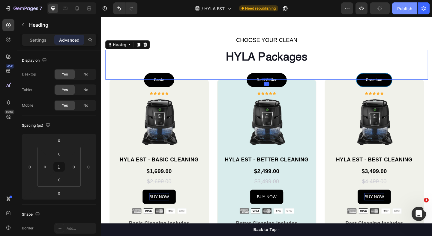
click at [406, 10] on div "Publish" at bounding box center [404, 8] width 15 height 6
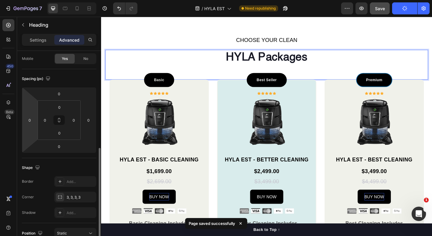
scroll to position [110, 0]
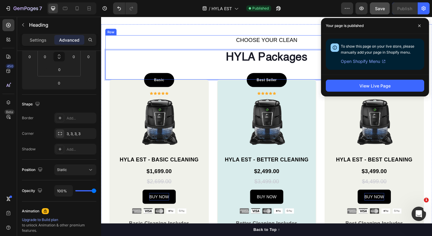
click at [266, 46] on p "CHOOSE YOUR CLEAN" at bounding box center [280, 42] width 349 height 10
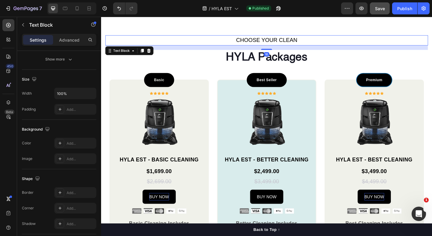
scroll to position [0, 0]
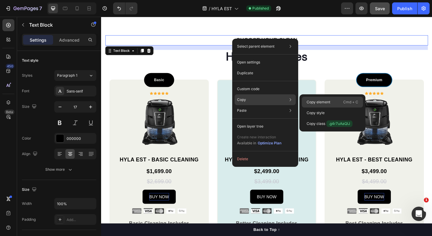
click at [307, 101] on p "Copy element" at bounding box center [318, 101] width 24 height 5
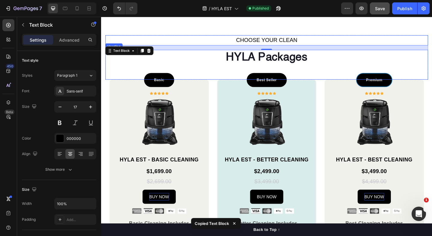
click at [263, 63] on strong "HYLA Packages" at bounding box center [280, 61] width 89 height 12
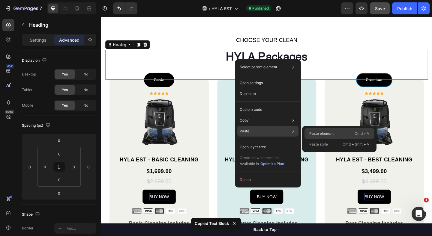
click at [322, 132] on p "Paste element" at bounding box center [321, 133] width 24 height 5
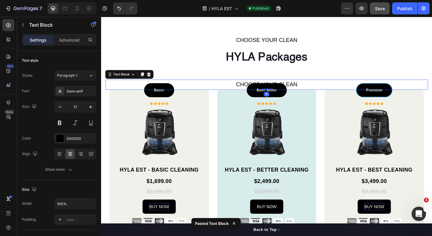
click at [247, 88] on p "CHOOSE YOUR CLEAN" at bounding box center [280, 91] width 349 height 10
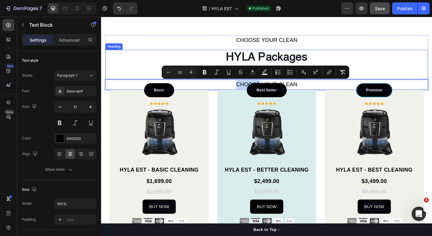
click at [317, 53] on h2 "⁠⁠⁠⁠⁠⁠⁠ HYLA Packages" at bounding box center [280, 69] width 351 height 32
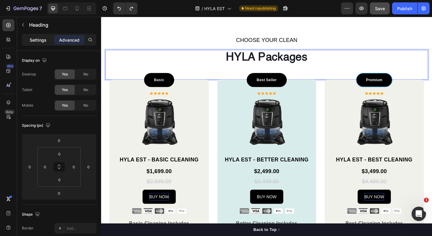
click at [40, 42] on p "Settings" at bounding box center [38, 40] width 17 height 6
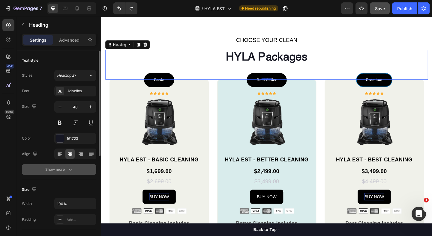
click at [64, 168] on div "Show more" at bounding box center [59, 170] width 28 height 6
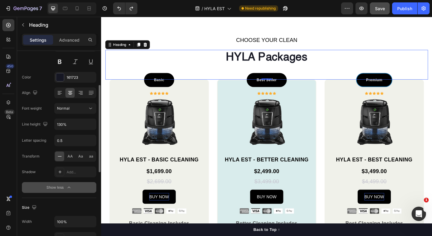
scroll to position [67, 0]
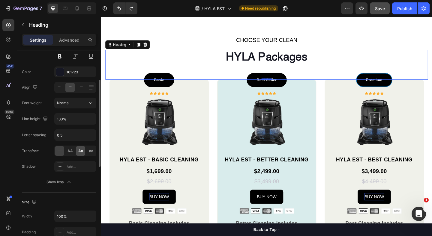
click at [81, 150] on span "Aa" at bounding box center [80, 150] width 5 height 5
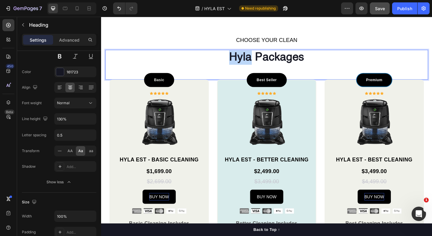
click at [250, 65] on strong "hyla packages" at bounding box center [281, 61] width 82 height 12
click at [332, 66] on p "HYLA packages" at bounding box center [280, 68] width 349 height 31
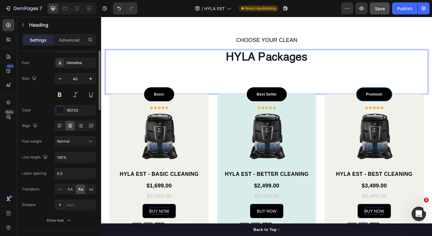
scroll to position [0, 0]
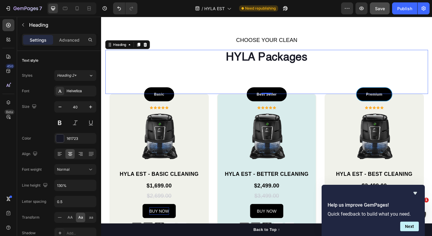
click at [286, 81] on p "HYLA packages ⁠⁠⁠⁠⁠⁠⁠" at bounding box center [280, 76] width 349 height 47
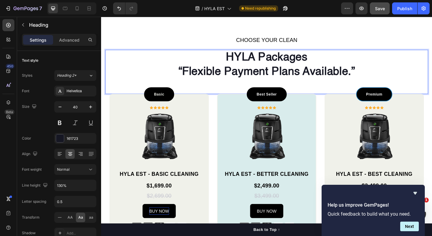
click at [282, 74] on strong "“Flexible payment plans available.”" at bounding box center [281, 77] width 192 height 12
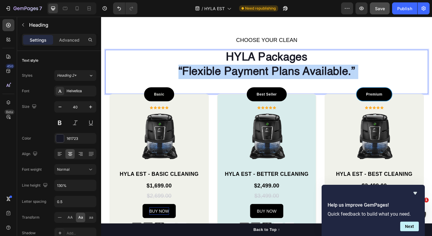
click at [282, 74] on strong "“Flexible payment plans available.”" at bounding box center [281, 77] width 192 height 12
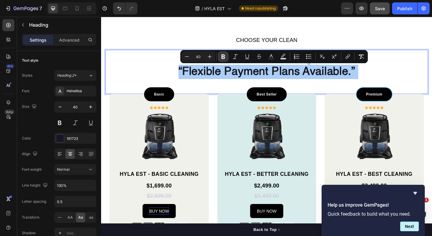
click at [222, 57] on icon "Editor contextual toolbar" at bounding box center [223, 57] width 6 height 6
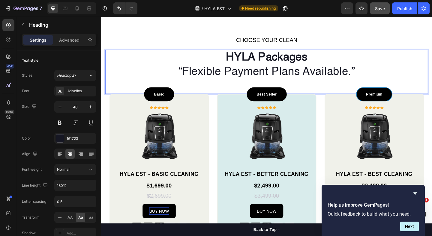
click at [218, 78] on p "HYLA packages “Flexible payment plans available.”" at bounding box center [280, 76] width 349 height 47
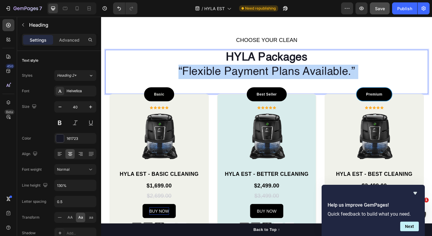
click at [218, 78] on p "HYLA packages “Flexible payment plans available.”" at bounding box center [280, 76] width 349 height 47
click at [218, 77] on p "HYLA packages “Flexible payment plans available.”" at bounding box center [280, 76] width 349 height 47
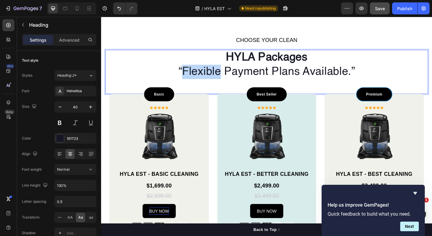
click at [218, 77] on p "HYLA packages “Flexible payment plans available.”" at bounding box center [280, 76] width 349 height 47
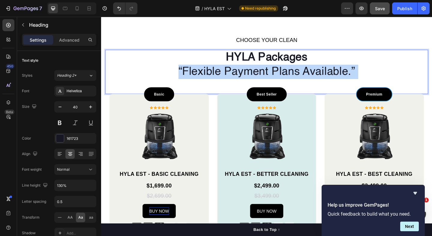
click at [218, 77] on p "HYLA packages “Flexible payment plans available.”" at bounding box center [280, 76] width 349 height 47
click at [248, 72] on p "HYLA packages “Flexible payment plans available.”" at bounding box center [280, 76] width 349 height 47
drag, startPoint x: 182, startPoint y: 76, endPoint x: 375, endPoint y: 77, distance: 193.0
click at [375, 77] on p "HYLA packages “Flexible payment plans available.”" at bounding box center [280, 76] width 349 height 47
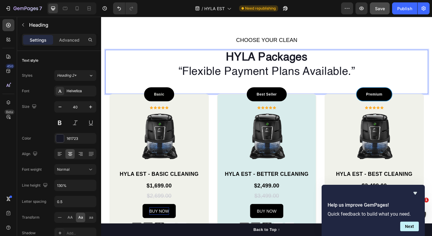
click at [378, 77] on p "HYLA packages “Flexible payment plans available.”" at bounding box center [280, 76] width 349 height 47
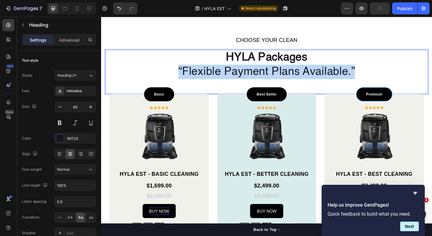
drag, startPoint x: 378, startPoint y: 75, endPoint x: 185, endPoint y: 75, distance: 192.7
click at [185, 75] on p "HYLA packages “Flexible payment plans available.”" at bounding box center [280, 76] width 349 height 47
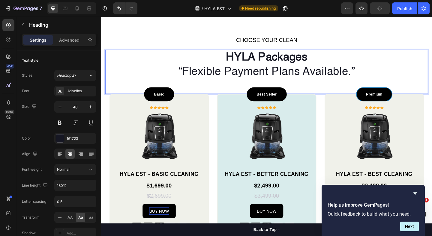
click at [256, 66] on strong "HYLA packages" at bounding box center [280, 61] width 89 height 12
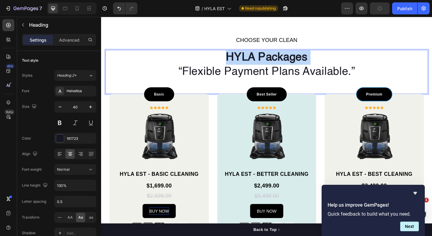
click at [256, 66] on strong "HYLA packages" at bounding box center [280, 61] width 89 height 12
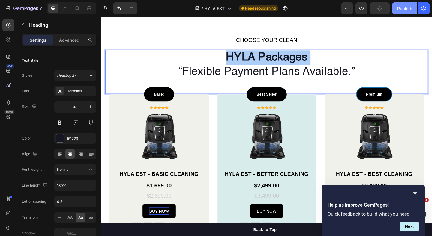
click at [402, 13] on button "Publish" at bounding box center [404, 8] width 25 height 12
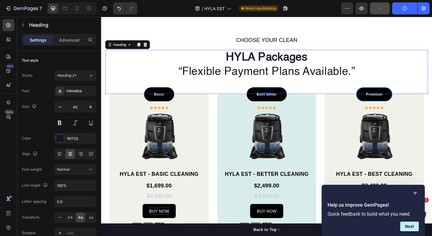
click at [412, 190] on icon "Hide survey" at bounding box center [414, 193] width 7 height 7
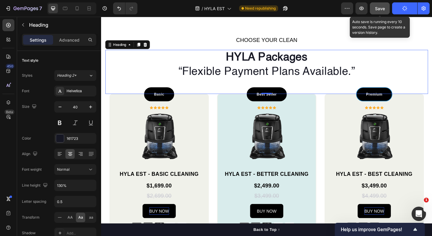
click at [382, 12] on button "Save" at bounding box center [380, 8] width 20 height 12
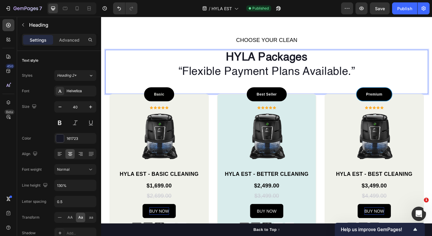
click at [259, 79] on p "HYLA packages “Flexible payment plans available.”" at bounding box center [280, 76] width 349 height 47
click at [217, 77] on p "HYLA packages “Flexible payment plans available.”" at bounding box center [280, 76] width 349 height 47
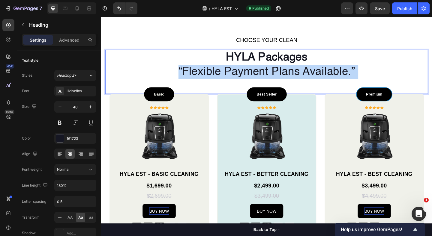
click at [217, 77] on p "HYLA packages “Flexible payment plans available.”" at bounding box center [280, 76] width 349 height 47
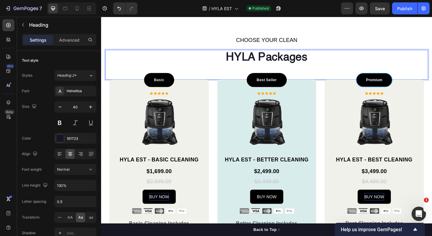
click at [245, 62] on strong "HYLA packages" at bounding box center [280, 61] width 89 height 12
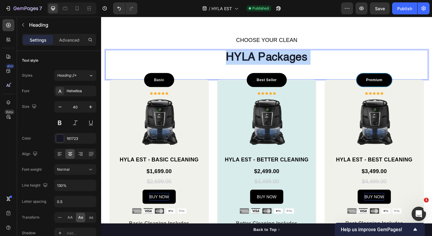
click at [245, 62] on strong "HYLA packages" at bounding box center [280, 61] width 89 height 12
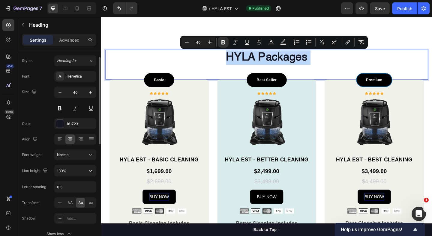
scroll to position [32, 0]
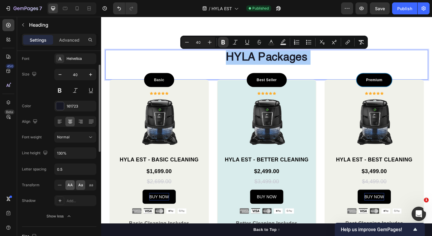
click at [70, 186] on span "AA" at bounding box center [69, 185] width 5 height 5
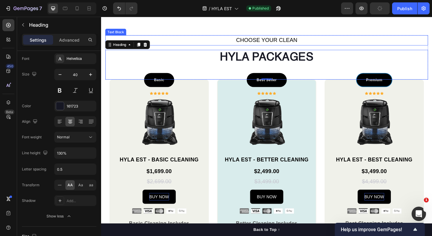
click at [275, 45] on span "CHOOSE YOUR CLEAN" at bounding box center [281, 42] width 67 height 7
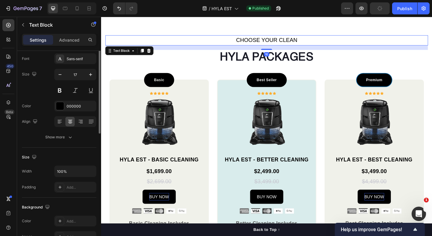
scroll to position [0, 0]
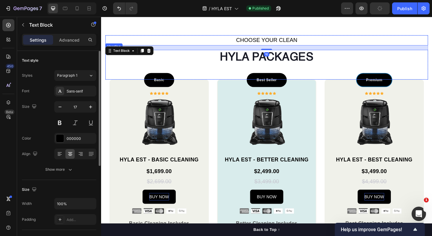
click at [263, 64] on strong "HYLA packages" at bounding box center [281, 61] width 102 height 12
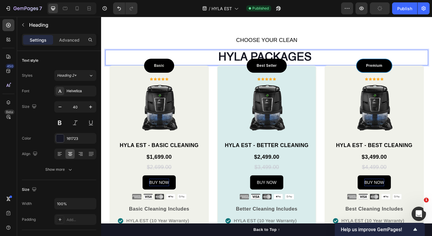
click at [361, 55] on p "HYLA packages" at bounding box center [280, 61] width 349 height 16
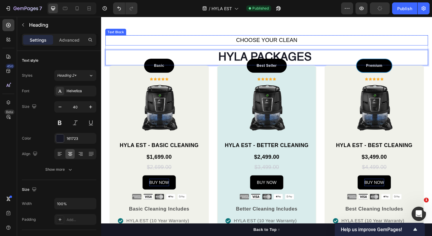
click at [305, 39] on span "CHOOSE YOUR CLEAN" at bounding box center [281, 42] width 67 height 7
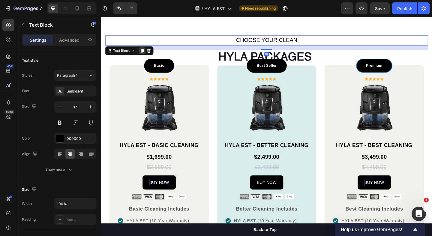
click at [146, 55] on icon at bounding box center [145, 53] width 5 height 5
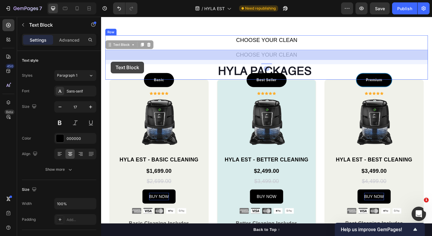
drag, startPoint x: 110, startPoint y: 46, endPoint x: 111, endPoint y: 66, distance: 19.8
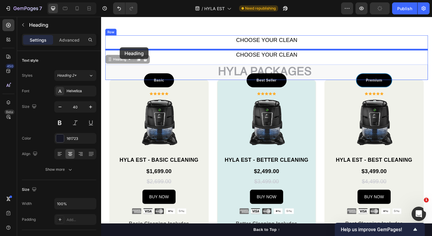
drag, startPoint x: 112, startPoint y: 63, endPoint x: 121, endPoint y: 50, distance: 16.0
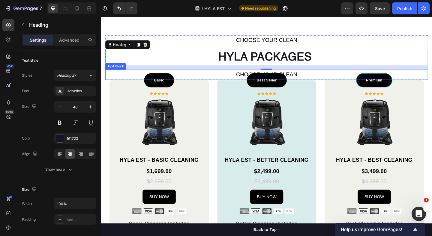
click at [312, 76] on span "CHOOSE YOUR CLEAN" at bounding box center [281, 79] width 67 height 7
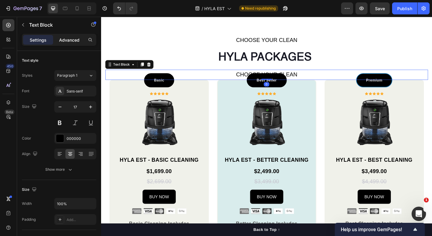
click at [64, 39] on p "Advanced" at bounding box center [69, 40] width 20 height 6
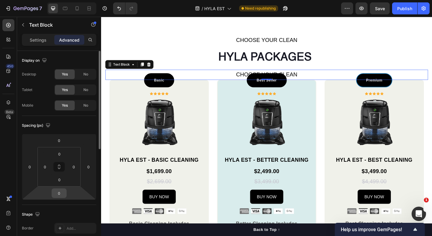
click at [60, 191] on input "0" at bounding box center [59, 193] width 12 height 9
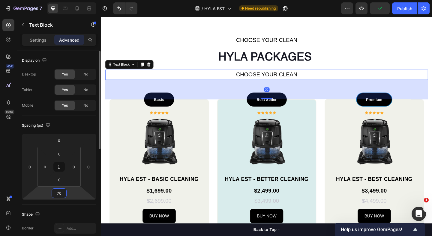
type input "70"
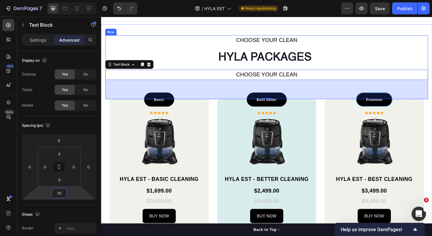
click at [267, 48] on div "CHOOSE YOUR CLEAN Text Block ⁠⁠⁠⁠⁠⁠⁠ HYLA packages Heading CHOOSE YOUR CLEAN Te…" at bounding box center [280, 71] width 351 height 69
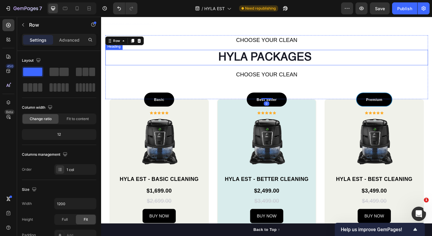
click at [257, 58] on strong "HYLA packages" at bounding box center [279, 61] width 102 height 12
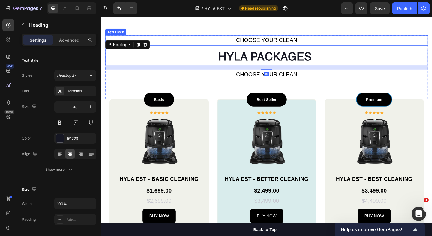
click at [252, 43] on span "CHOOSE YOUR CLEAN" at bounding box center [281, 42] width 67 height 7
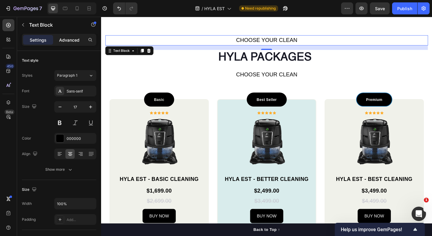
click at [75, 38] on p "Advanced" at bounding box center [69, 40] width 20 height 6
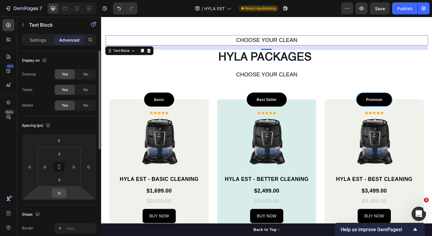
click at [58, 193] on input "16" at bounding box center [59, 193] width 12 height 9
type input "0"
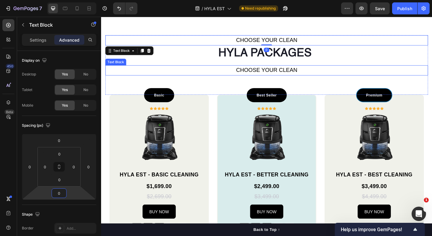
click at [272, 73] on span "CHOOSE YOUR CLEAN" at bounding box center [281, 74] width 67 height 7
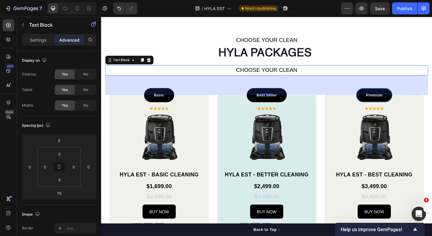
click at [266, 72] on span "CHOOSE YOUR CLEAN" at bounding box center [281, 74] width 67 height 7
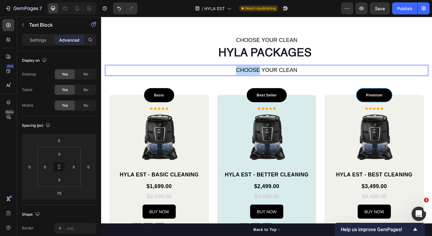
click at [266, 72] on span "CHOOSE YOUR CLEAN" at bounding box center [281, 74] width 67 height 7
click at [280, 74] on span "Flexible payment plans available." at bounding box center [281, 74] width 88 height 7
click at [41, 43] on p "Settings" at bounding box center [38, 40] width 17 height 6
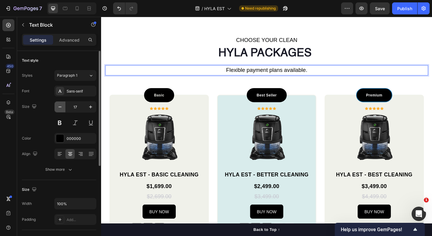
click at [63, 105] on icon "button" at bounding box center [60, 107] width 6 height 6
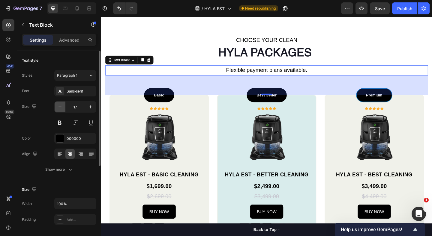
type input "16"
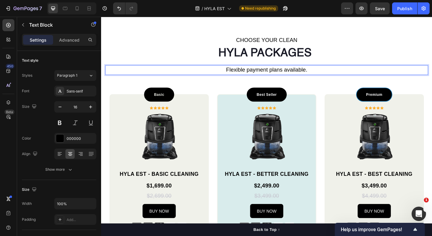
click at [249, 75] on span "Flexible payment plans available." at bounding box center [281, 74] width 88 height 7
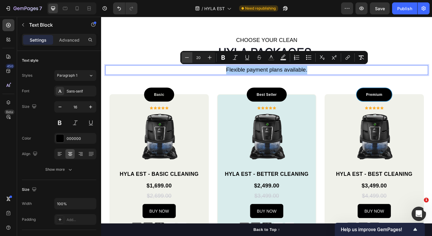
click at [185, 57] on icon "Editor contextual toolbar" at bounding box center [187, 57] width 4 height 0
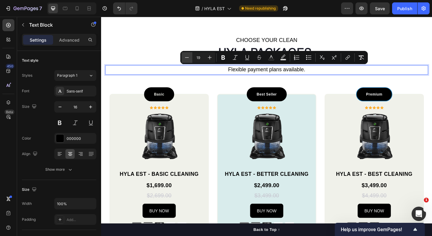
click at [185, 57] on icon "Editor contextual toolbar" at bounding box center [187, 57] width 4 height 0
click at [207, 55] on icon "Editor contextual toolbar" at bounding box center [209, 58] width 6 height 6
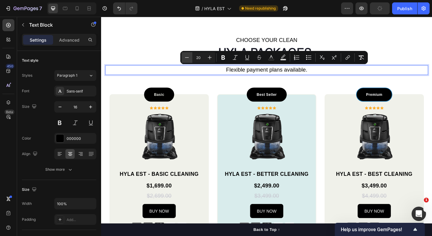
click at [184, 58] on icon "Editor contextual toolbar" at bounding box center [187, 58] width 6 height 6
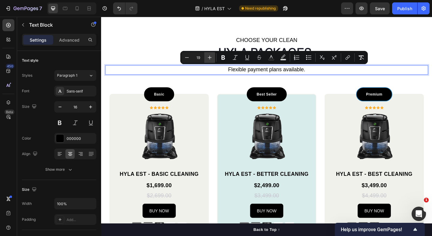
click at [208, 56] on icon "Editor contextual toolbar" at bounding box center [209, 58] width 6 height 6
type input "20"
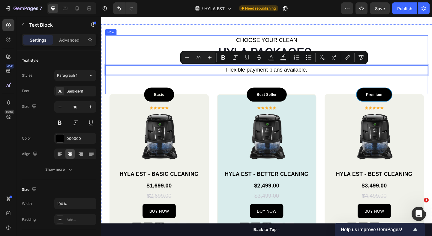
click at [216, 90] on div "CHOOSE YOUR CLEAN Text Block ⁠⁠⁠⁠⁠⁠⁠ HYLA packages Heading Flexible payment pla…" at bounding box center [280, 69] width 351 height 64
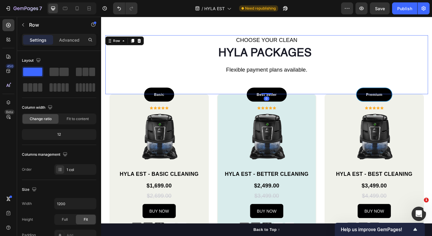
scroll to position [349, 0]
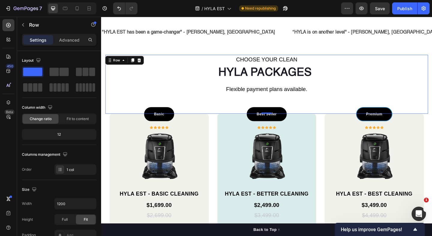
click at [264, 81] on strong "HYLA packages" at bounding box center [279, 78] width 102 height 12
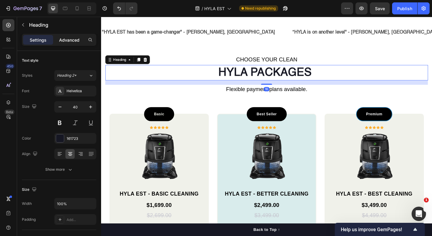
click at [64, 38] on p "Advanced" at bounding box center [69, 40] width 20 height 6
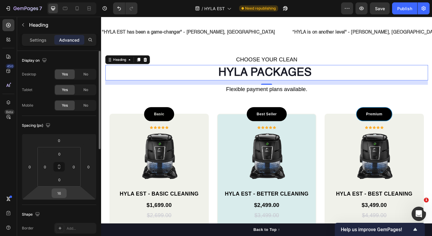
click at [60, 196] on input "16" at bounding box center [59, 193] width 12 height 9
type input "8"
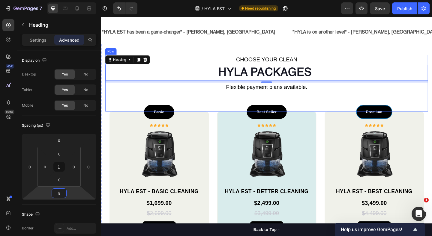
click at [242, 111] on div "CHOOSE YOUR CLEAN Text Block ⁠⁠⁠⁠⁠⁠⁠ HYLA packages Heading 8 Flexible payment p…" at bounding box center [280, 88] width 351 height 61
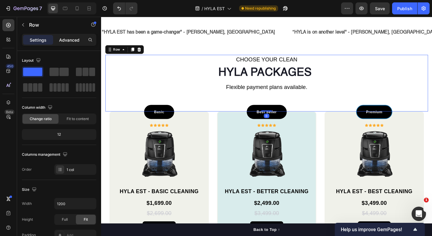
click at [74, 38] on p "Advanced" at bounding box center [69, 40] width 20 height 6
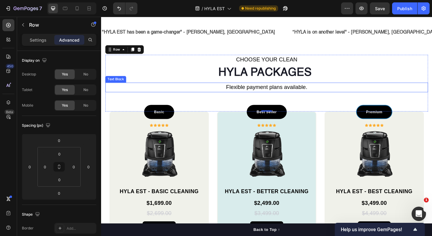
click at [229, 98] on p "Flexible payment plans available." at bounding box center [280, 93] width 349 height 9
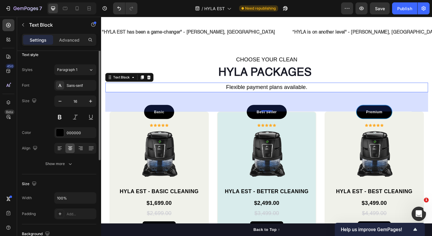
scroll to position [0, 0]
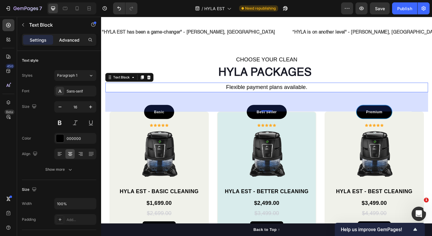
click at [69, 39] on p "Advanced" at bounding box center [69, 40] width 20 height 6
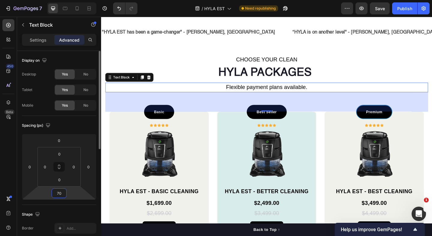
click at [59, 195] on input "70" at bounding box center [59, 193] width 12 height 9
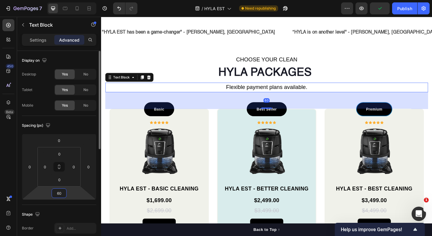
type input "60"
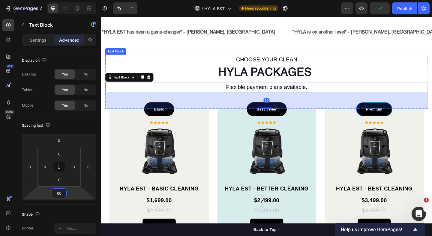
click at [240, 67] on p "CHOOSE YOUR CLEAN" at bounding box center [280, 64] width 349 height 10
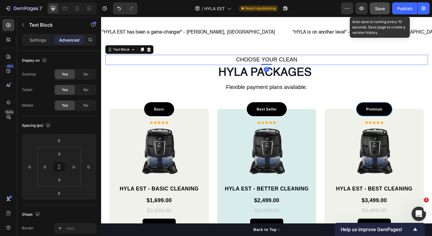
click at [381, 14] on button "Save" at bounding box center [380, 8] width 20 height 12
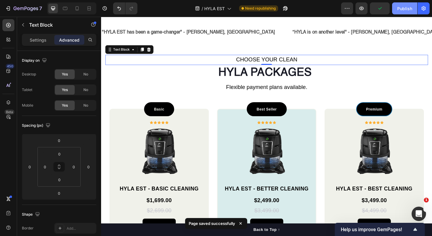
click at [406, 11] on div "Publish" at bounding box center [404, 8] width 15 height 6
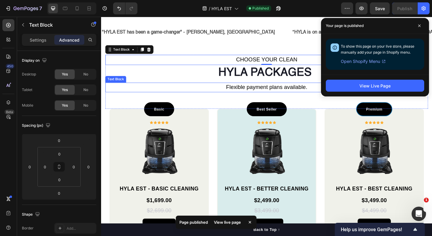
click at [235, 98] on p "Flexible payment plans available." at bounding box center [280, 93] width 349 height 9
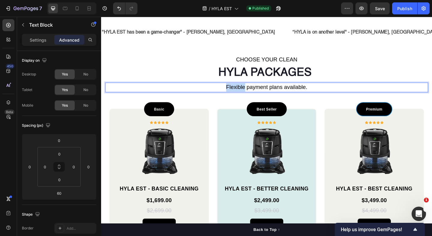
click at [248, 96] on span "Flexible payment plans available." at bounding box center [281, 93] width 88 height 7
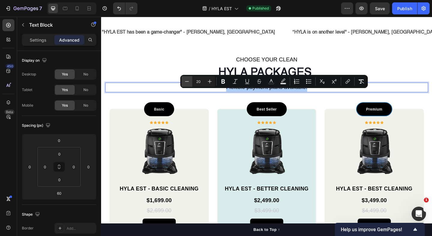
click at [187, 84] on icon "Editor contextual toolbar" at bounding box center [187, 82] width 6 height 6
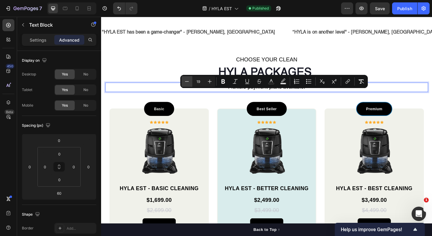
click at [187, 84] on icon "Editor contextual toolbar" at bounding box center [187, 82] width 6 height 6
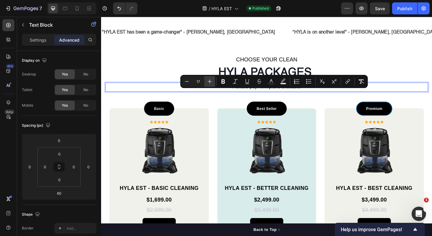
click at [211, 85] on button "Plus" at bounding box center [209, 81] width 11 height 11
type input "18"
click at [224, 110] on div "CHOOSE YOUR CLEAN Text Block ⁠⁠⁠⁠⁠⁠⁠ HYLA packages Heading Flexible payment pla…" at bounding box center [280, 87] width 351 height 58
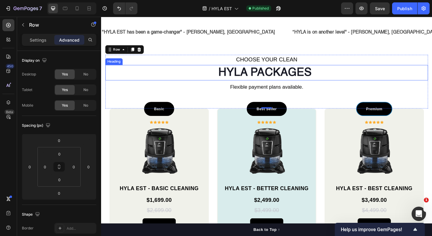
click at [254, 83] on strong "HYLA packages" at bounding box center [279, 78] width 102 height 12
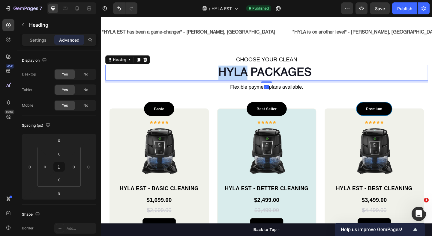
click at [254, 83] on strong "HYLA packages" at bounding box center [279, 78] width 102 height 12
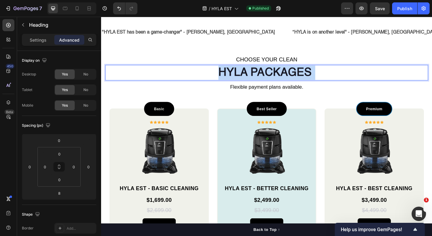
click at [254, 83] on strong "HYLA packages" at bounding box center [279, 78] width 102 height 12
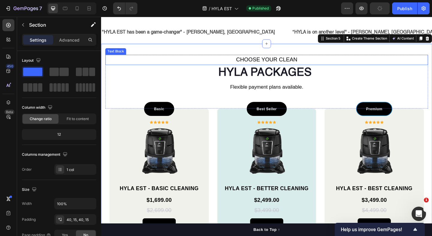
click at [250, 67] on span "CHOOSE YOUR CLEAN" at bounding box center [281, 63] width 67 height 7
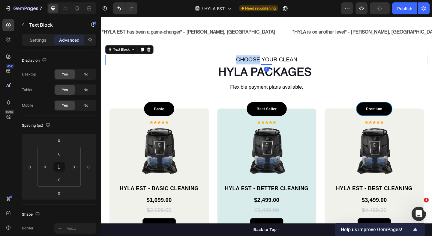
click at [250, 67] on span "CHOOSE YOUR CLEAN" at bounding box center [281, 63] width 67 height 7
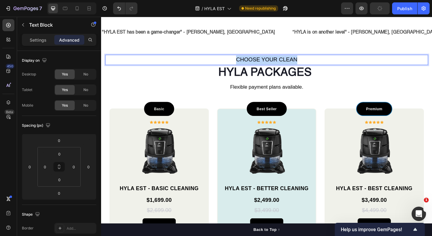
click at [250, 67] on span "CHOOSE YOUR CLEAN" at bounding box center [281, 63] width 67 height 7
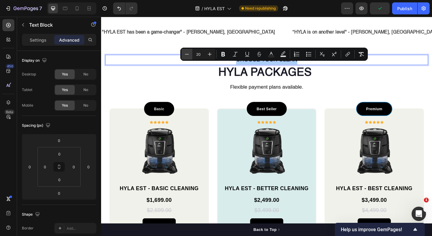
click at [191, 56] on button "Minus" at bounding box center [186, 54] width 11 height 11
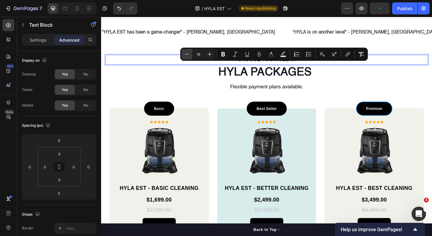
click at [191, 56] on button "Minus" at bounding box center [186, 54] width 11 height 11
type input "18"
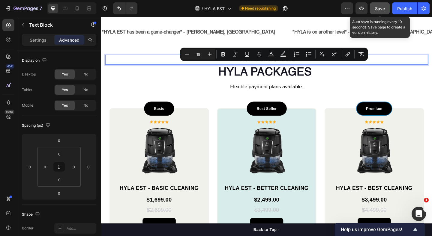
click at [387, 10] on button "Save" at bounding box center [380, 8] width 20 height 12
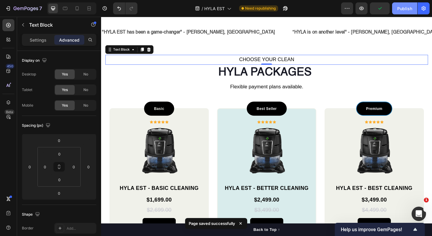
click at [411, 11] on div "Publish" at bounding box center [404, 8] width 15 height 6
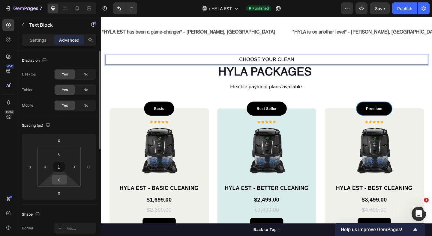
click at [59, 178] on input "0" at bounding box center [59, 179] width 12 height 9
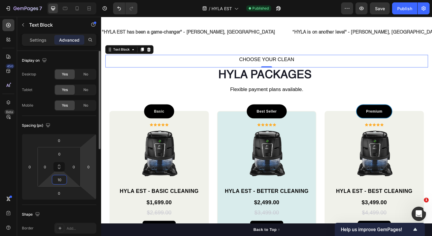
type input "1"
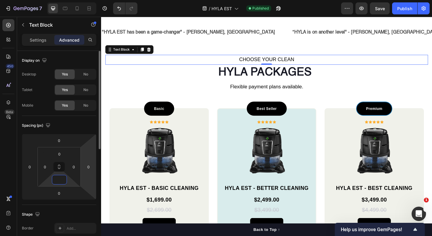
type input "5"
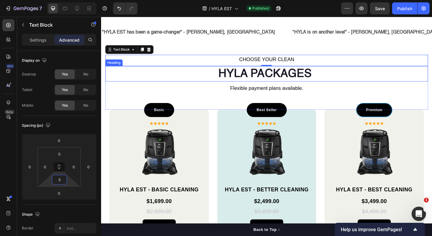
click at [298, 87] on p "⁠⁠⁠⁠⁠⁠⁠ HYLA packages" at bounding box center [280, 79] width 349 height 16
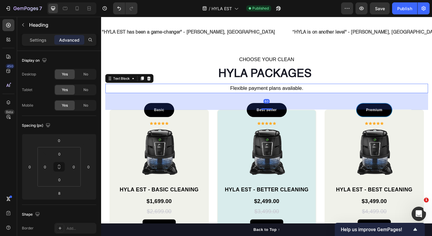
click at [316, 97] on span "Flexible payment plans available." at bounding box center [280, 94] width 79 height 6
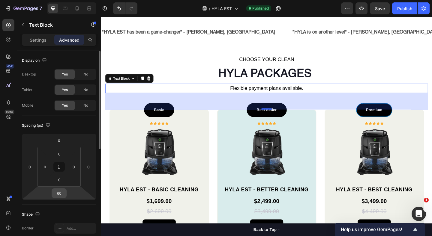
click at [59, 192] on input "60" at bounding box center [59, 193] width 12 height 9
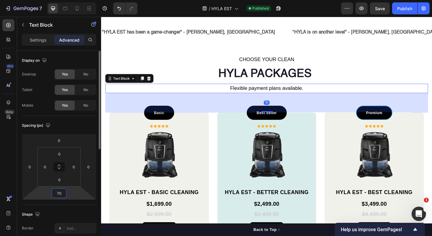
type input "7"
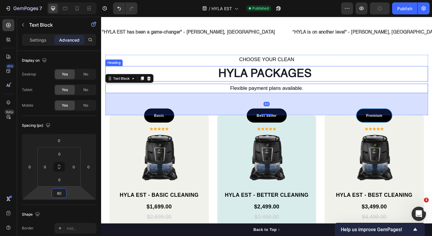
type input "8"
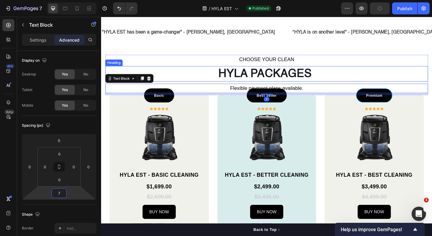
type input "70"
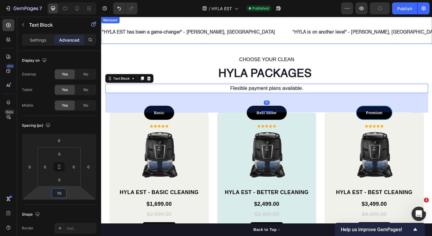
click at [354, 68] on p "CHOOSE YOUR CLEAN" at bounding box center [280, 64] width 349 height 10
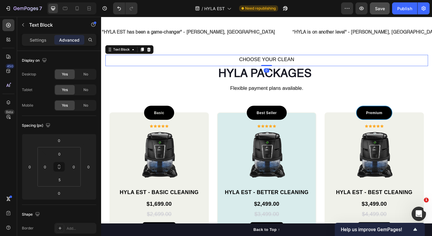
click at [378, 13] on button "Save" at bounding box center [380, 8] width 20 height 12
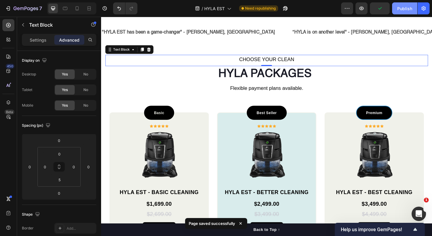
click at [404, 9] on div "Publish" at bounding box center [404, 8] width 15 height 6
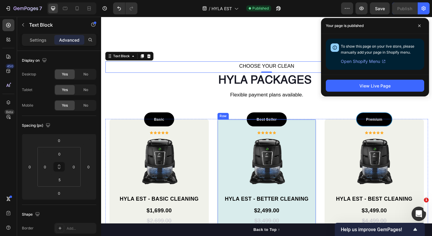
scroll to position [446, 0]
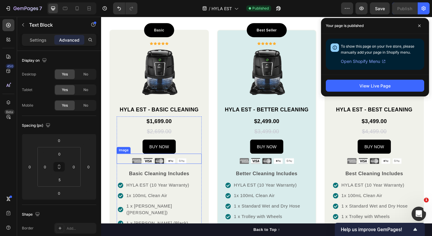
click at [194, 171] on div at bounding box center [164, 174] width 92 height 6
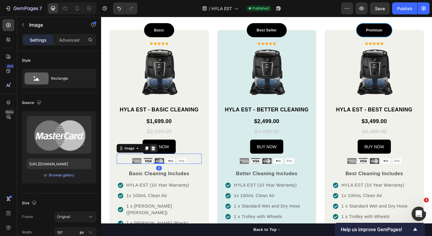
click at [158, 163] on div at bounding box center [157, 159] width 7 height 7
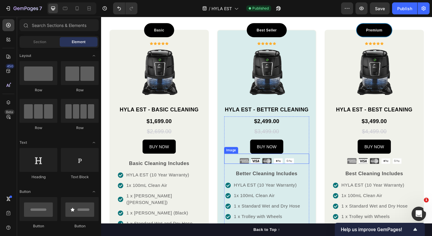
click at [299, 170] on div "Image" at bounding box center [281, 171] width 92 height 11
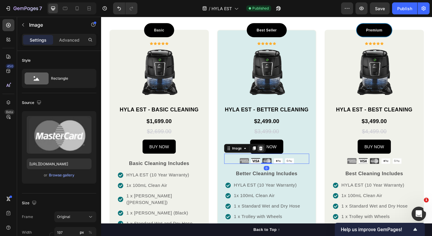
click at [274, 162] on div at bounding box center [274, 159] width 7 height 7
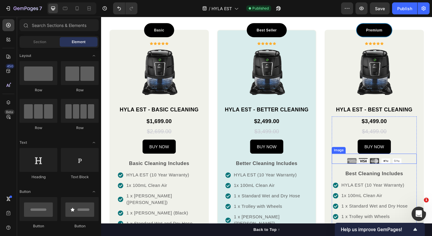
click at [375, 172] on img at bounding box center [397, 174] width 59 height 6
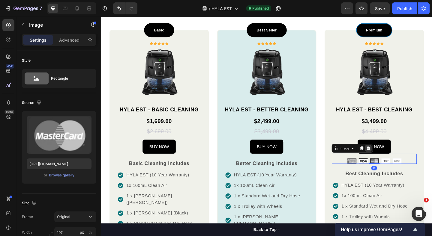
click at [391, 158] on icon at bounding box center [392, 160] width 4 height 4
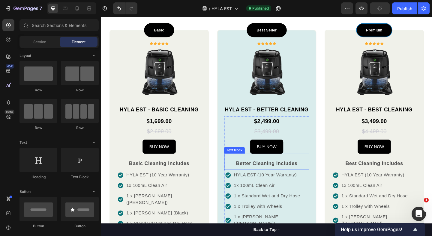
click at [261, 177] on span "Better Cleaning Includes" at bounding box center [280, 176] width 67 height 6
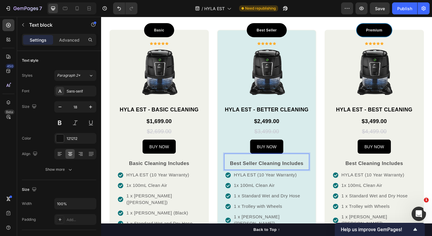
click at [288, 175] on span "Best Seller Cleaning Includes" at bounding box center [281, 176] width 80 height 6
click at [158, 176] on p "Basic Cleaning Includes" at bounding box center [163, 176] width 91 height 8
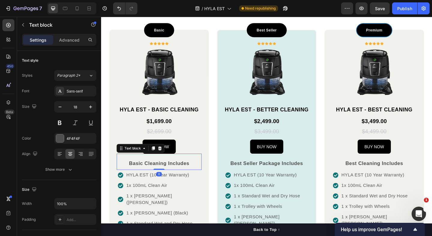
click at [158, 176] on p "Basic Cleaning Includes" at bounding box center [163, 176] width 91 height 8
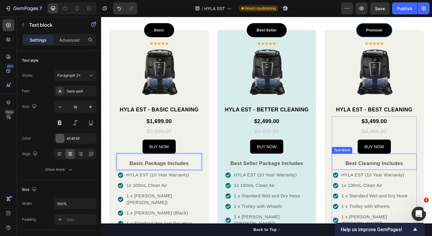
click at [386, 178] on span "Best Cleaning Includes" at bounding box center [397, 176] width 63 height 6
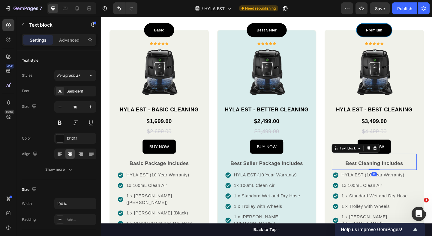
click at [386, 178] on span "Best Cleaning Includes" at bounding box center [397, 176] width 63 height 6
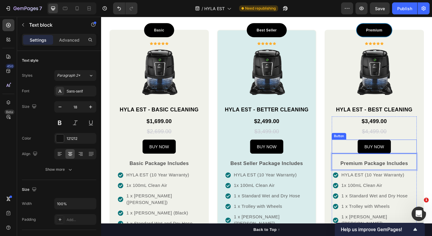
click at [363, 152] on div "BUY NOW Button" at bounding box center [398, 157] width 92 height 15
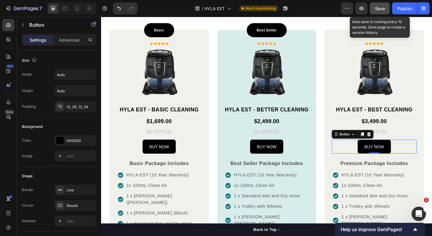
click at [378, 10] on span "Save" at bounding box center [380, 8] width 10 height 5
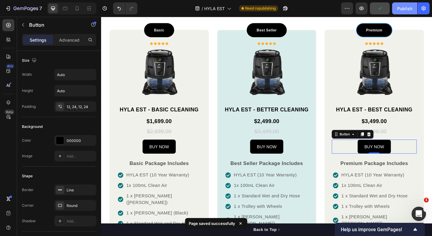
click at [400, 11] on div "Publish" at bounding box center [404, 8] width 15 height 6
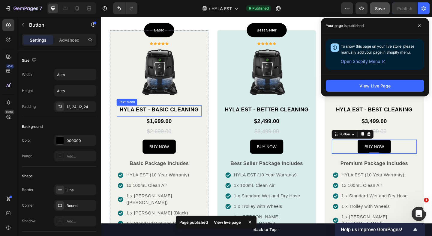
click at [182, 116] on p "HYLA EST - BASIC CLEANING" at bounding box center [163, 118] width 91 height 9
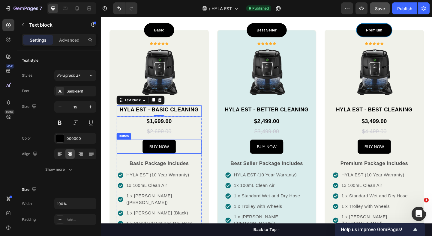
click at [183, 161] on div "BUY NOW Button" at bounding box center [164, 157] width 92 height 15
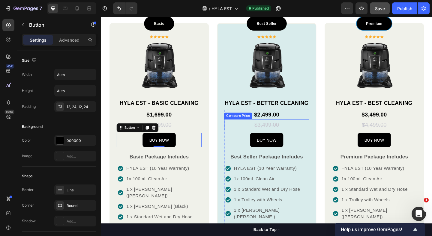
scroll to position [542, 0]
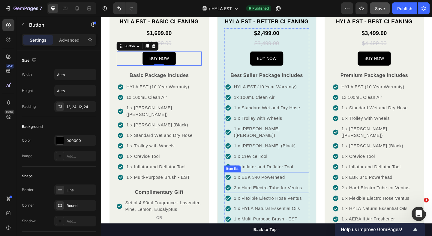
click at [266, 188] on p "1 x EBK 340 Powerhead" at bounding box center [282, 191] width 74 height 7
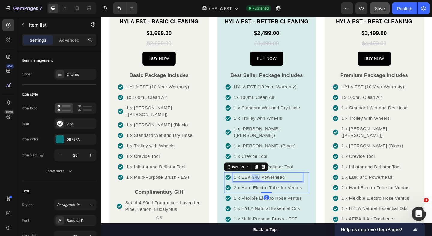
click at [266, 188] on p "1 x EBK 340 Powerhead" at bounding box center [282, 191] width 74 height 7
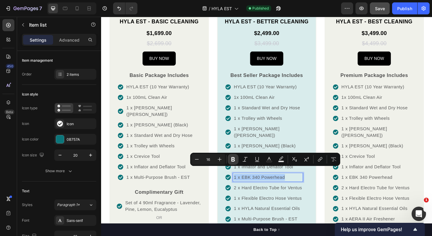
click at [231, 161] on icon "Editor contextual toolbar" at bounding box center [233, 159] width 4 height 4
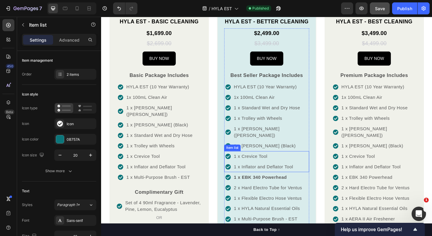
click at [270, 143] on div "1 x Dusting Brush (Brown) 1 x Dusting Brush (Black)" at bounding box center [281, 148] width 90 height 28
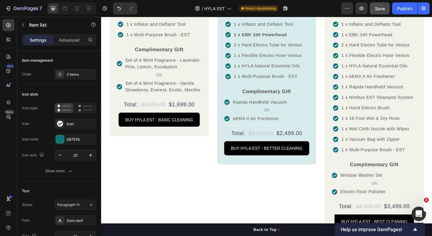
scroll to position [715, 0]
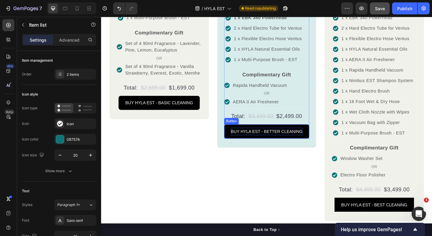
click at [280, 138] on p "BUY HYLA EST - BETTER CLEANING" at bounding box center [281, 142] width 78 height 8
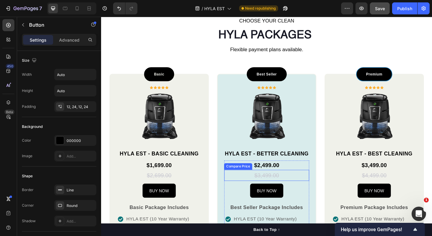
scroll to position [375, 0]
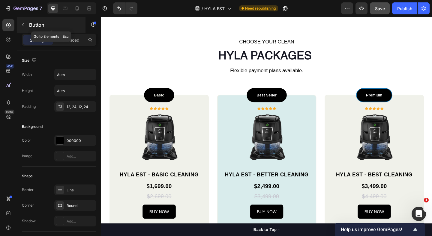
click at [23, 28] on button "button" at bounding box center [23, 25] width 10 height 10
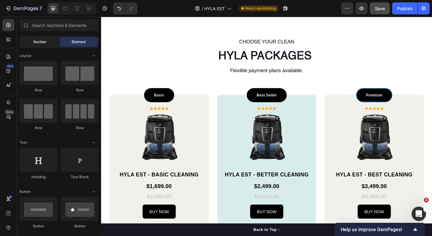
click at [32, 42] on div "Section" at bounding box center [40, 42] width 38 height 10
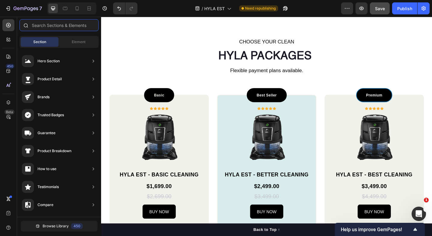
click at [55, 21] on input "text" at bounding box center [58, 25] width 79 height 12
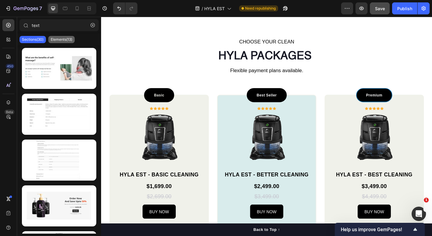
click at [58, 38] on p "Elements(13)" at bounding box center [62, 39] width 22 height 5
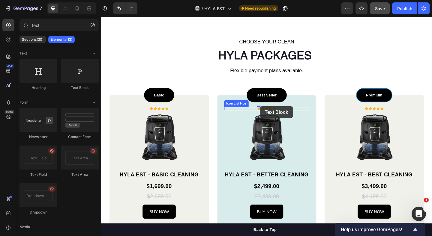
drag, startPoint x: 174, startPoint y: 92, endPoint x: 273, endPoint y: 114, distance: 101.3
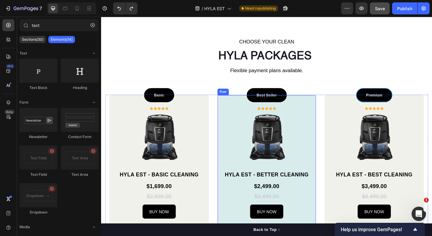
type input "tex"
drag, startPoint x: 143, startPoint y: 94, endPoint x: 271, endPoint y: 121, distance: 131.1
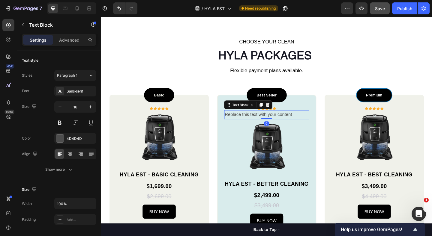
click at [279, 122] on div "Replace this text with your content" at bounding box center [281, 123] width 92 height 10
click at [257, 125] on p "Replace this text with your content" at bounding box center [280, 123] width 91 height 9
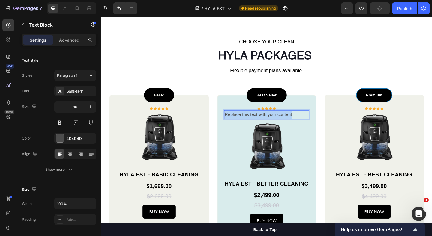
click at [257, 125] on p "Replace this text with your content" at bounding box center [280, 123] width 91 height 9
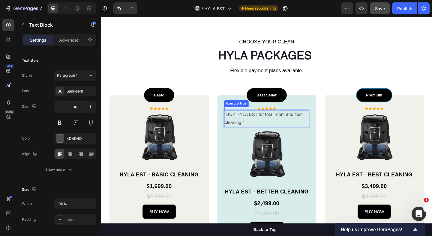
click at [270, 117] on div "Icon Icon Icon Icon Icon" at bounding box center [281, 117] width 92 height 4
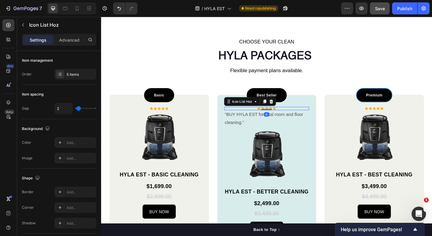
click at [305, 115] on div "Icon Icon Icon Icon Icon" at bounding box center [281, 117] width 92 height 4
click at [65, 38] on p "Advanced" at bounding box center [69, 40] width 20 height 6
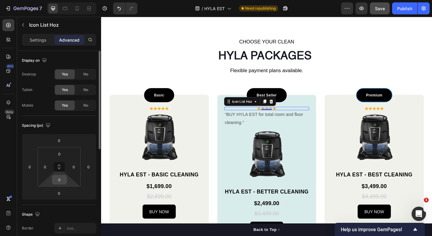
click at [60, 177] on input "0" at bounding box center [59, 179] width 12 height 9
type input "10"
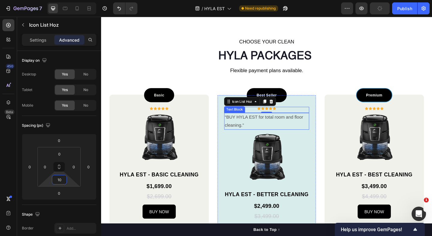
click at [266, 128] on p "“BUY HYLA EST for total room and floor cleaning.”" at bounding box center [280, 130] width 91 height 17
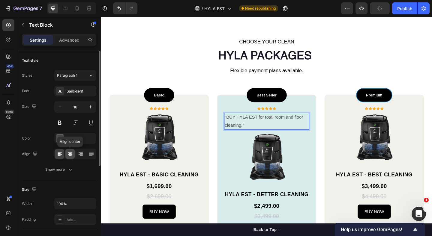
click at [73, 155] on div at bounding box center [69, 154] width 9 height 10
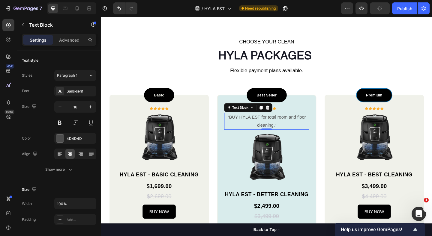
click at [257, 127] on p "“BUY HYLA EST for total room and floor cleaning.”" at bounding box center [280, 130] width 91 height 17
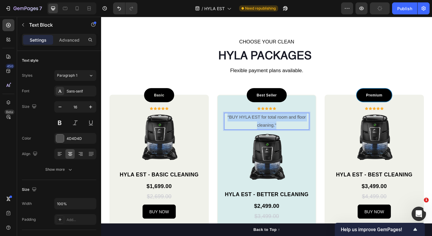
click at [257, 127] on p "“BUY HYLA EST for total room and floor cleaning.”" at bounding box center [280, 130] width 91 height 17
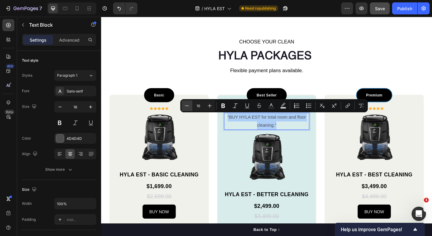
click at [183, 108] on button "Minus" at bounding box center [186, 105] width 11 height 11
type input "14"
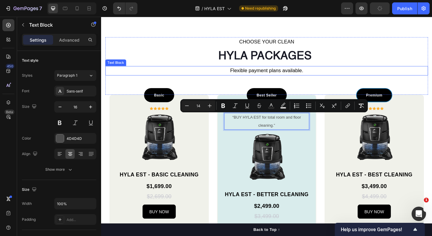
click at [321, 72] on p "Flexible payment plans available." at bounding box center [280, 75] width 349 height 9
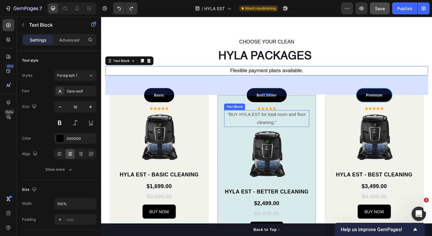
click at [288, 126] on p "“BUY HYLA EST for total room and floor cleaning.”" at bounding box center [280, 127] width 91 height 17
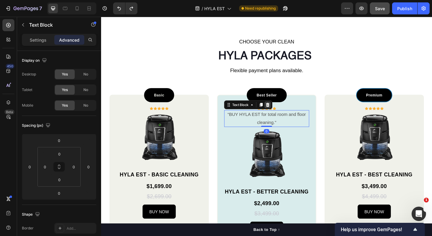
click at [280, 114] on icon at bounding box center [282, 112] width 5 height 5
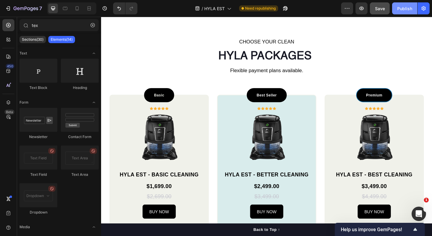
click at [403, 7] on div "Publish" at bounding box center [404, 8] width 15 height 6
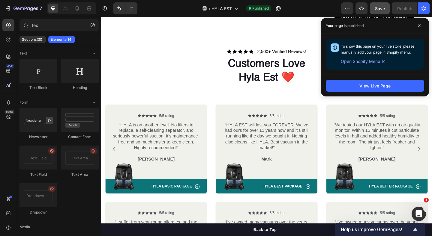
scroll to position [804, 0]
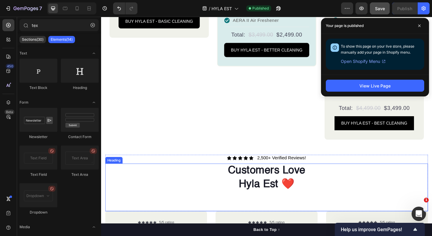
click at [253, 192] on h2 "customers love hyla est ❤️" at bounding box center [280, 200] width 351 height 46
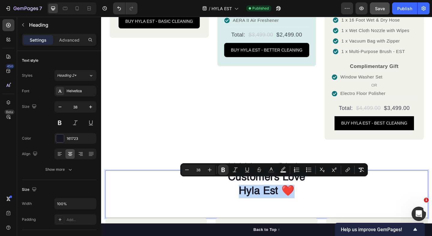
drag, startPoint x: 253, startPoint y: 198, endPoint x: 326, endPoint y: 197, distance: 72.8
click at [326, 197] on p "customers love hyla est ❤️" at bounding box center [280, 207] width 349 height 44
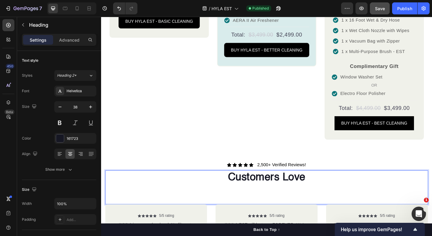
click at [258, 177] on div "Icon Icon Icon Icon Icon Icon List 2,500+ Verified Reviews! Text Block Row cust…" at bounding box center [280, 197] width 351 height 47
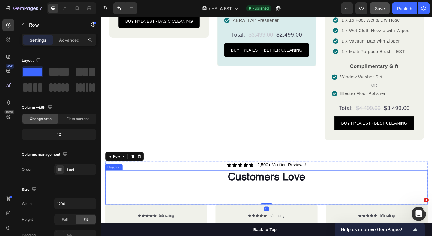
click at [231, 185] on p "⁠⁠⁠⁠⁠⁠⁠ customers love" at bounding box center [280, 200] width 349 height 30
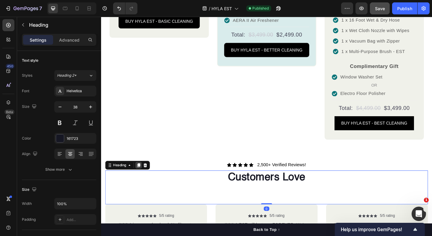
click at [141, 176] on icon at bounding box center [141, 178] width 5 height 5
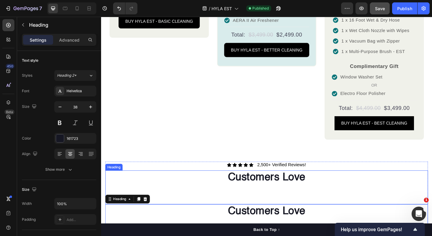
click at [240, 190] on strong "customers love" at bounding box center [281, 191] width 84 height 11
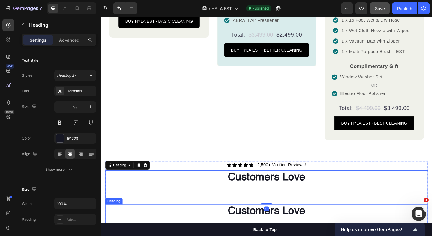
click at [248, 227] on strong "customers love" at bounding box center [281, 228] width 84 height 11
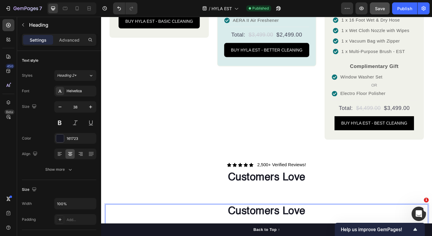
click at [253, 223] on strong "customers love" at bounding box center [281, 228] width 84 height 11
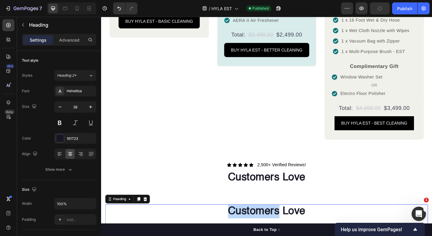
click at [266, 225] on strong "customers love" at bounding box center [281, 228] width 84 height 11
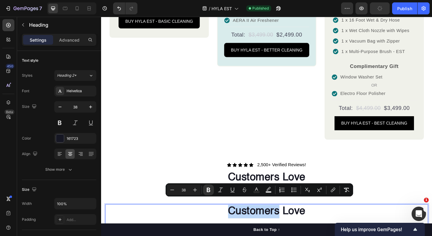
click at [266, 225] on strong "customers love" at bounding box center [281, 228] width 84 height 11
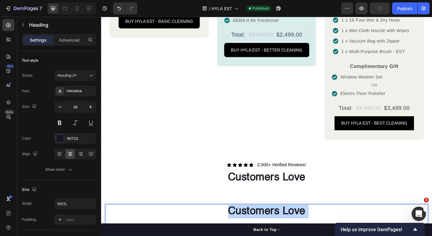
click at [266, 225] on strong "customers love" at bounding box center [281, 228] width 84 height 11
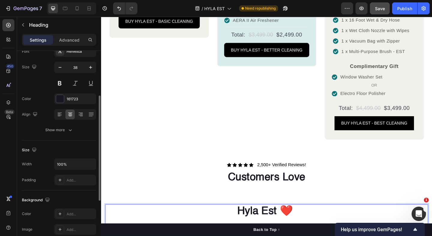
scroll to position [0, 0]
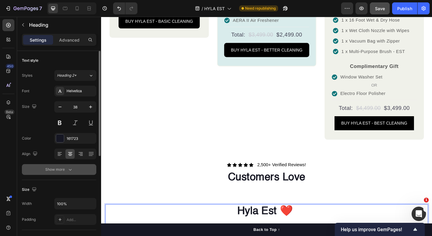
click at [66, 169] on div "Show more" at bounding box center [59, 170] width 28 height 6
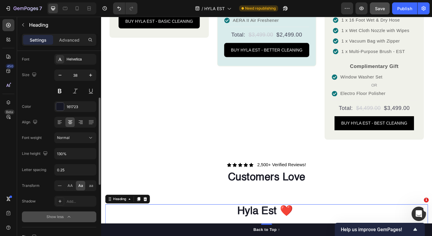
scroll to position [78, 0]
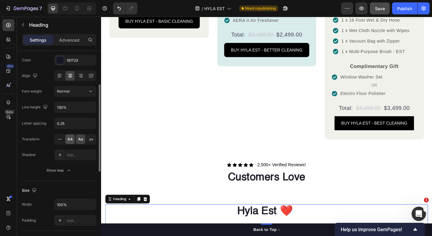
click at [72, 141] on span "AA" at bounding box center [69, 139] width 5 height 5
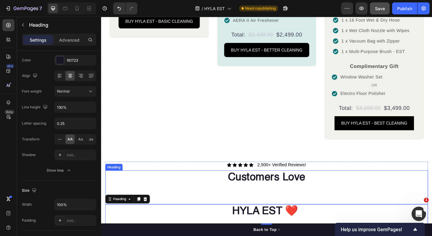
click at [228, 203] on p "⁠⁠⁠⁠⁠⁠⁠ customers love" at bounding box center [280, 200] width 349 height 30
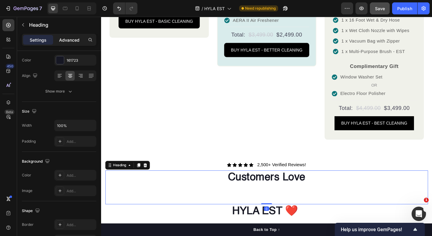
click at [73, 41] on p "Advanced" at bounding box center [69, 40] width 20 height 6
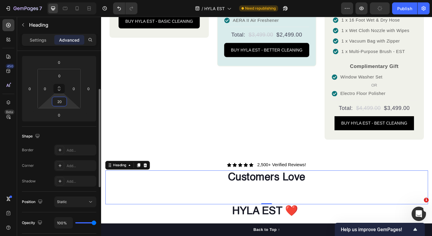
click at [58, 103] on input "20" at bounding box center [59, 101] width 12 height 9
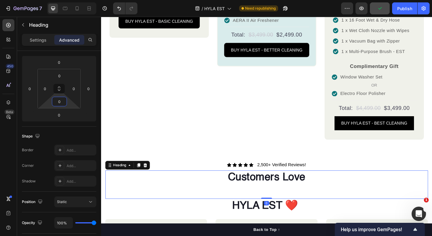
type input "0"
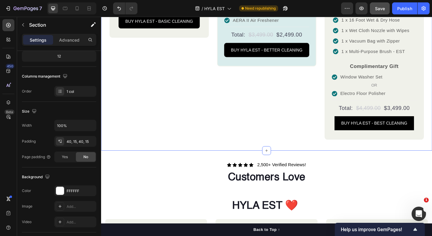
scroll to position [0, 0]
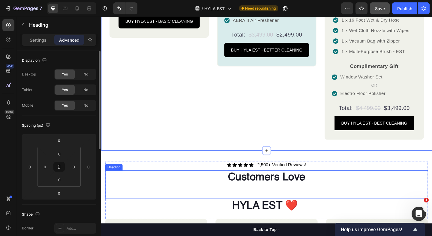
click at [215, 185] on p "⁠⁠⁠⁠⁠⁠⁠ customers love" at bounding box center [280, 200] width 349 height 30
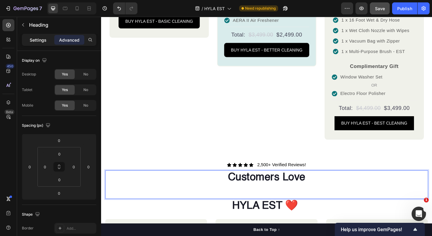
click at [47, 35] on div "Settings" at bounding box center [38, 40] width 30 height 10
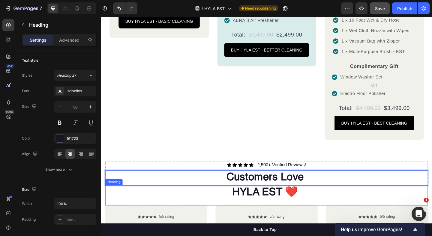
click at [302, 202] on strong "hyla est ❤️" at bounding box center [279, 207] width 72 height 11
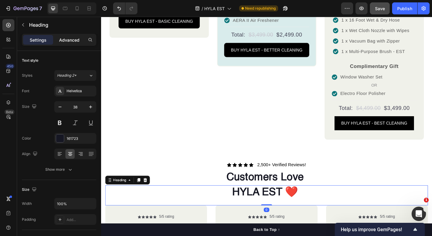
click at [70, 40] on p "Advanced" at bounding box center [69, 40] width 20 height 6
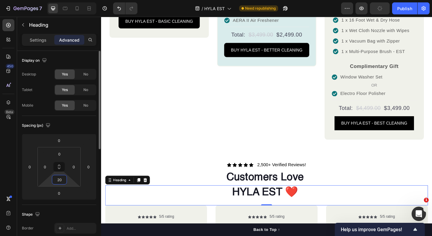
click at [59, 178] on input "20" at bounding box center [59, 179] width 12 height 9
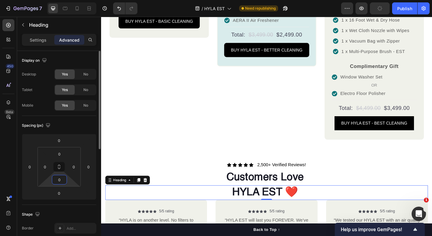
type input "40"
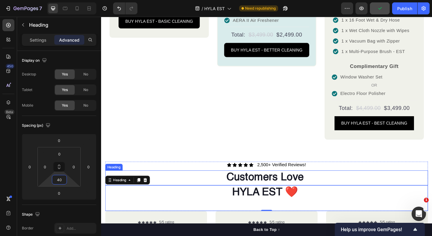
click at [243, 186] on strong "customers love" at bounding box center [279, 191] width 84 height 11
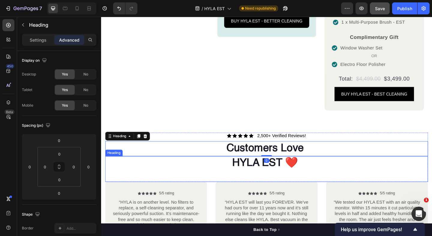
scroll to position [861, 0]
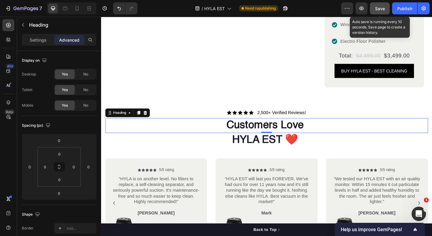
click at [384, 13] on button "Save" at bounding box center [380, 8] width 20 height 12
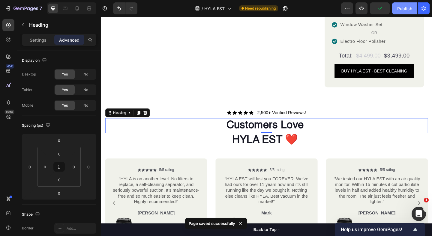
click at [406, 10] on div "Publish" at bounding box center [404, 8] width 15 height 6
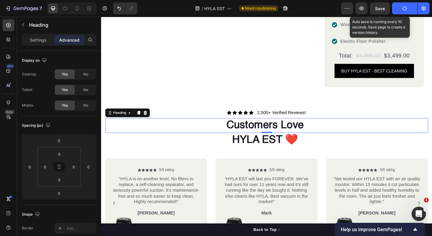
click at [379, 10] on span "Save" at bounding box center [380, 8] width 10 height 5
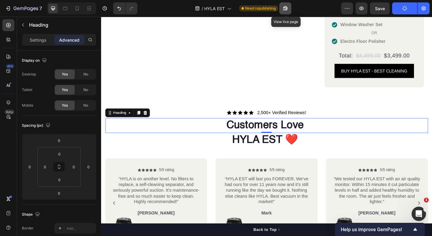
click at [289, 12] on button "button" at bounding box center [285, 8] width 12 height 12
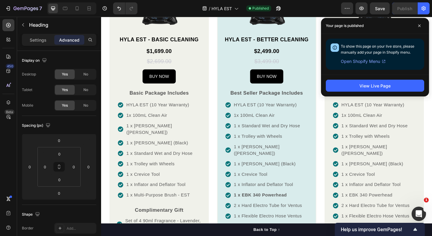
scroll to position [674, 0]
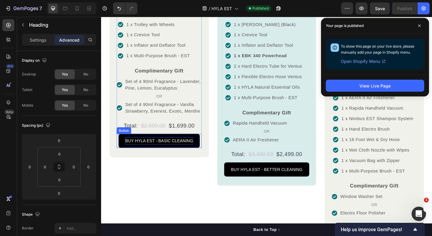
click at [160, 148] on p "BUY HYLA EST - BASIC CLEANING" at bounding box center [163, 152] width 73 height 8
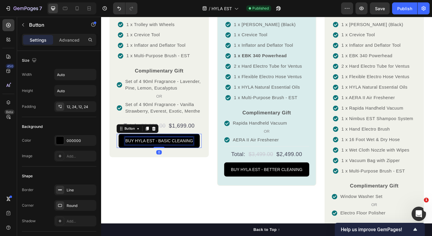
click at [138, 148] on p "BUY HYLA EST - BASIC CLEANING" at bounding box center [163, 152] width 73 height 8
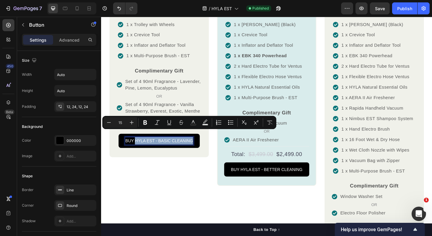
drag, startPoint x: 138, startPoint y: 144, endPoint x: 202, endPoint y: 144, distance: 63.8
click at [202, 144] on link "BUY HYLA EST - BASIC CLEANING" at bounding box center [164, 151] width 88 height 15
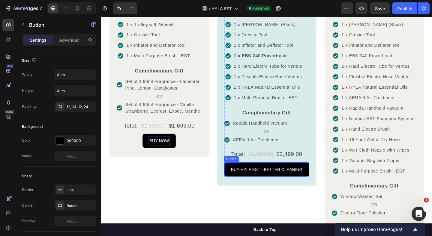
click at [296, 179] on p "BUY HYLA EST - BETTER CLEANING" at bounding box center [281, 183] width 78 height 8
click at [255, 179] on p "BUY HYLA EST - BETTER CLEANING" at bounding box center [281, 183] width 78 height 8
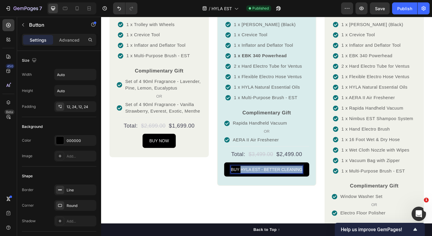
drag, startPoint x: 252, startPoint y: 175, endPoint x: 324, endPoint y: 177, distance: 71.7
click at [324, 177] on link "BUY HYLA EST - BETTER CLEANING" at bounding box center [281, 182] width 92 height 15
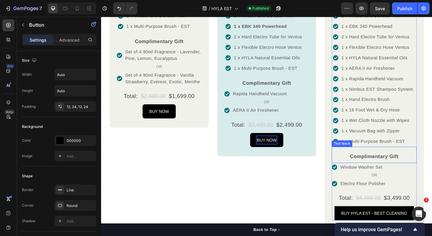
scroll to position [765, 0]
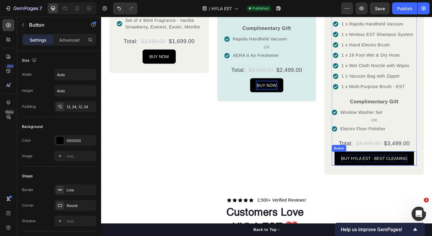
click at [396, 167] on p "BUY HYLA EST - BEST CLEANING" at bounding box center [398, 171] width 72 height 8
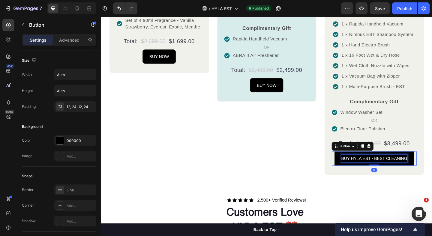
click at [372, 167] on p "BUY HYLA EST - BEST CLEANING" at bounding box center [398, 171] width 72 height 8
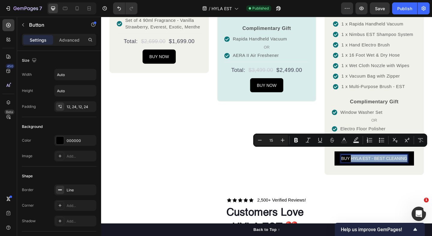
drag, startPoint x: 372, startPoint y: 164, endPoint x: 435, endPoint y: 164, distance: 62.3
click at [431, 164] on link "BUY HYLA EST - BEST CLEANING" at bounding box center [398, 170] width 86 height 15
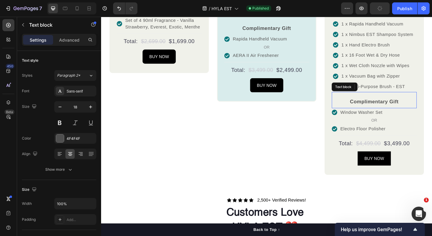
click at [406, 105] on p "Complimentary Gift" at bounding box center [397, 109] width 91 height 8
click at [406, 6] on div "Publish" at bounding box center [404, 8] width 15 height 6
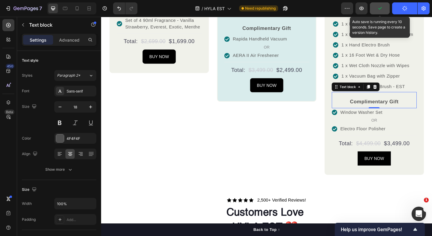
click at [386, 10] on button "button" at bounding box center [380, 8] width 20 height 12
click at [378, 8] on span "Save" at bounding box center [380, 8] width 10 height 5
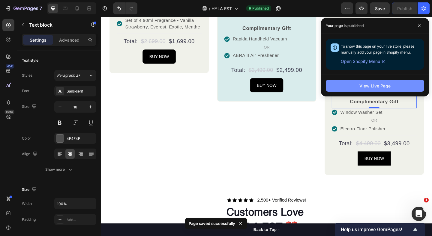
click at [371, 87] on div "View Live Page" at bounding box center [374, 86] width 31 height 6
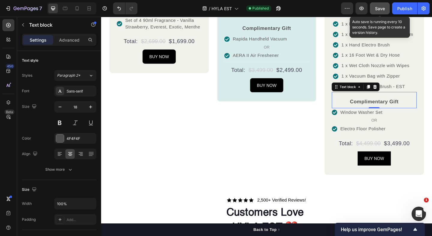
click at [387, 4] on button "Save" at bounding box center [380, 8] width 20 height 12
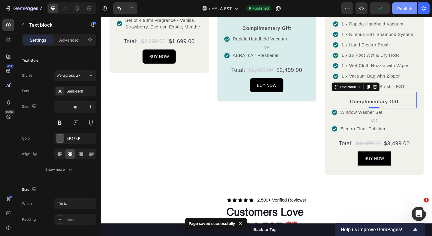
click at [400, 10] on div "Publish" at bounding box center [404, 8] width 15 height 6
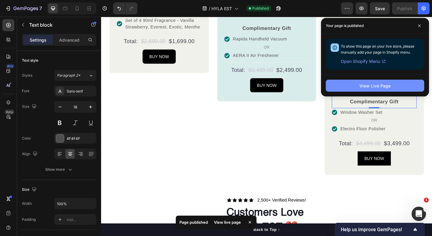
click at [374, 84] on div "View Live Page" at bounding box center [374, 86] width 31 height 6
